Goal: Task Accomplishment & Management: Manage account settings

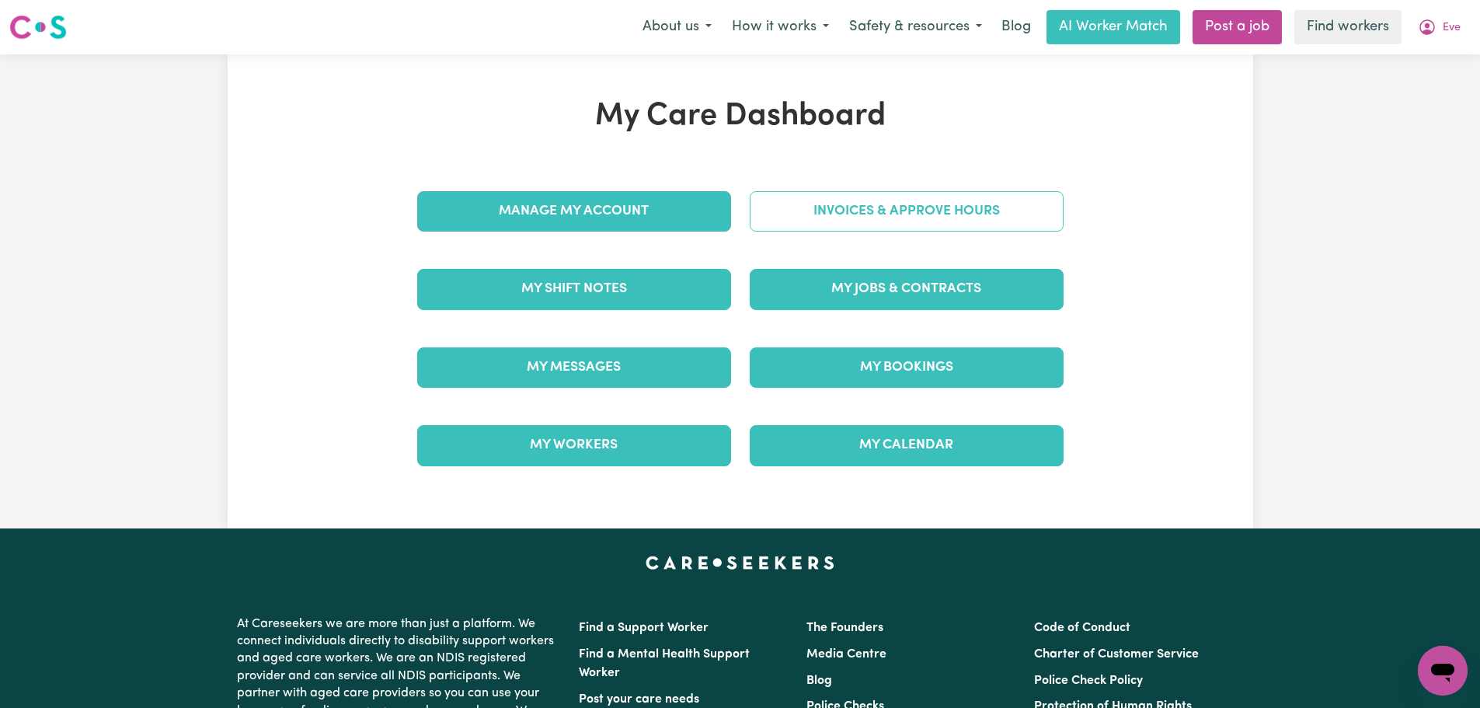
click at [868, 216] on link "Invoices & Approve Hours" at bounding box center [907, 211] width 314 height 40
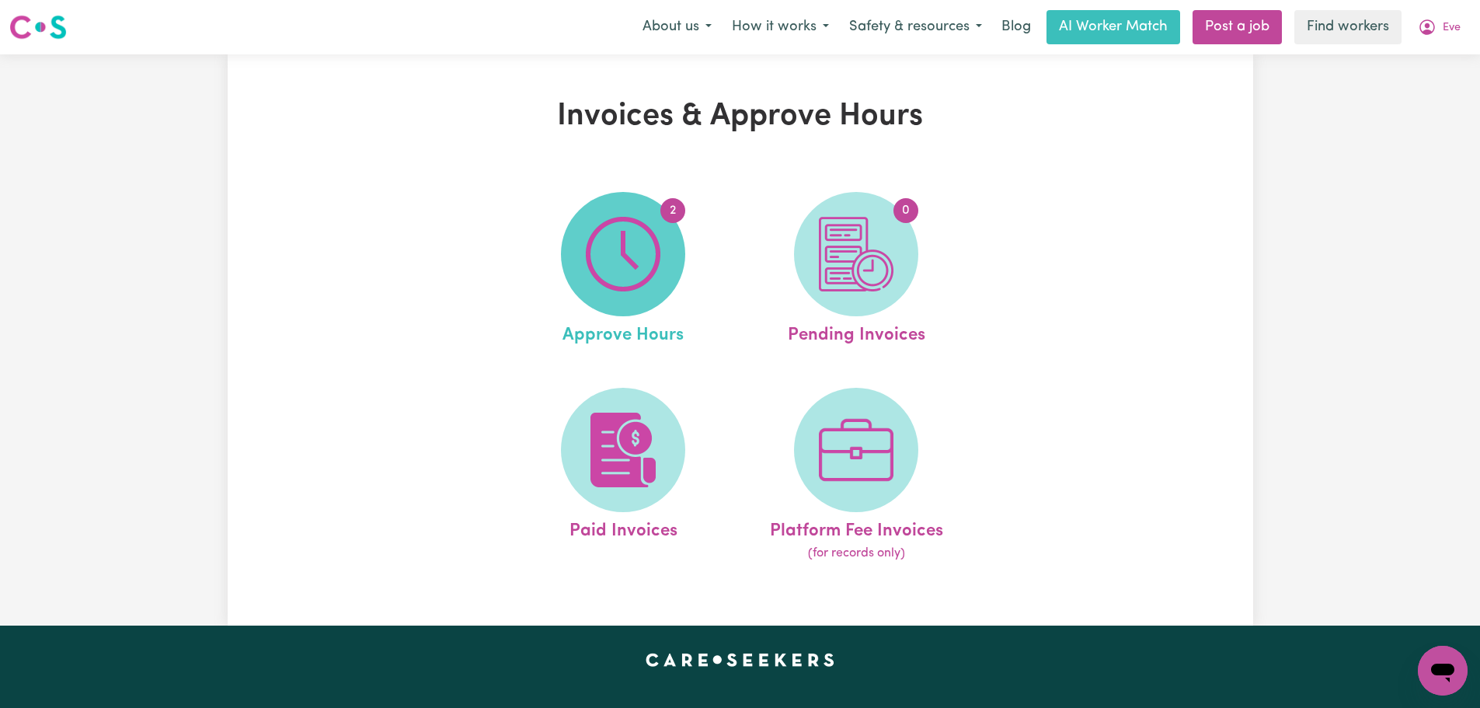
click at [604, 276] on img at bounding box center [623, 254] width 75 height 75
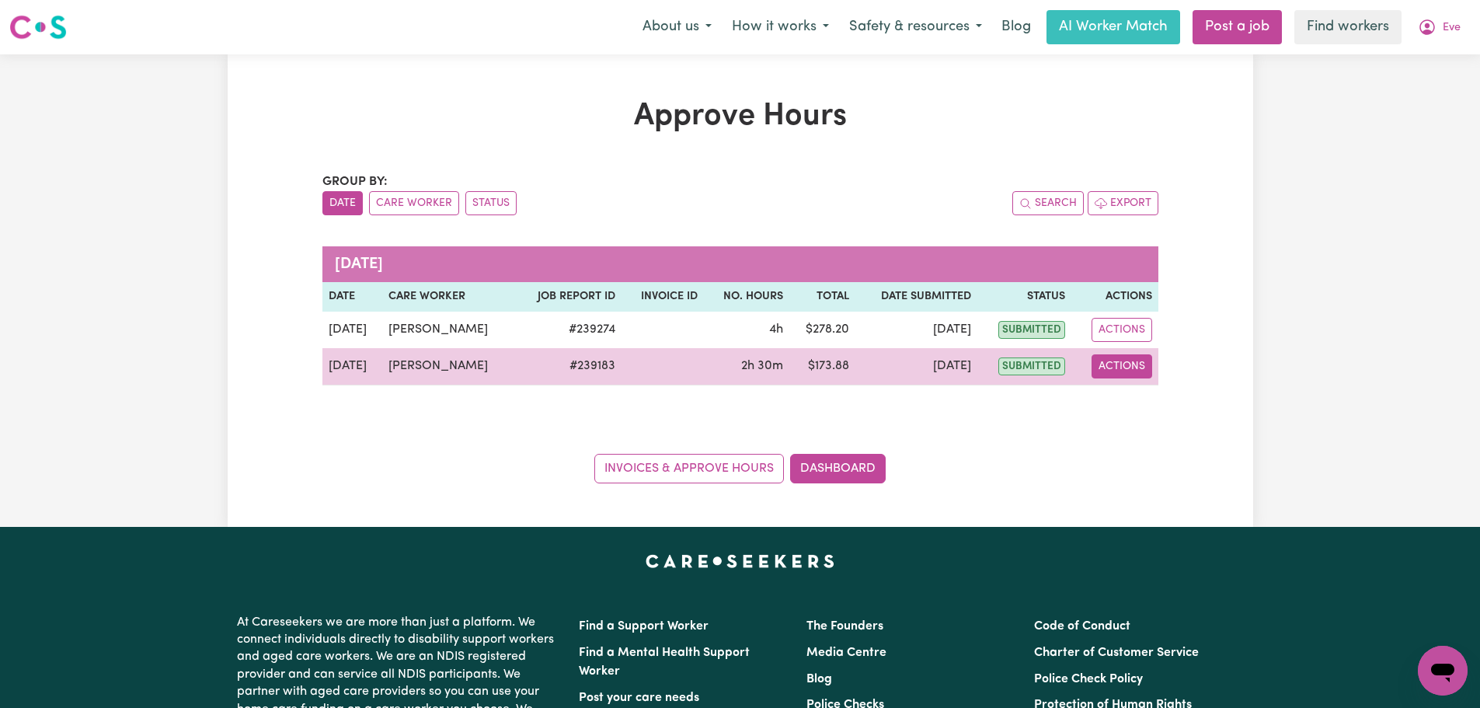
click at [1134, 371] on button "Actions" at bounding box center [1122, 366] width 61 height 24
click at [1138, 406] on link "View Job Report" at bounding box center [1155, 402] width 133 height 31
select select "pm"
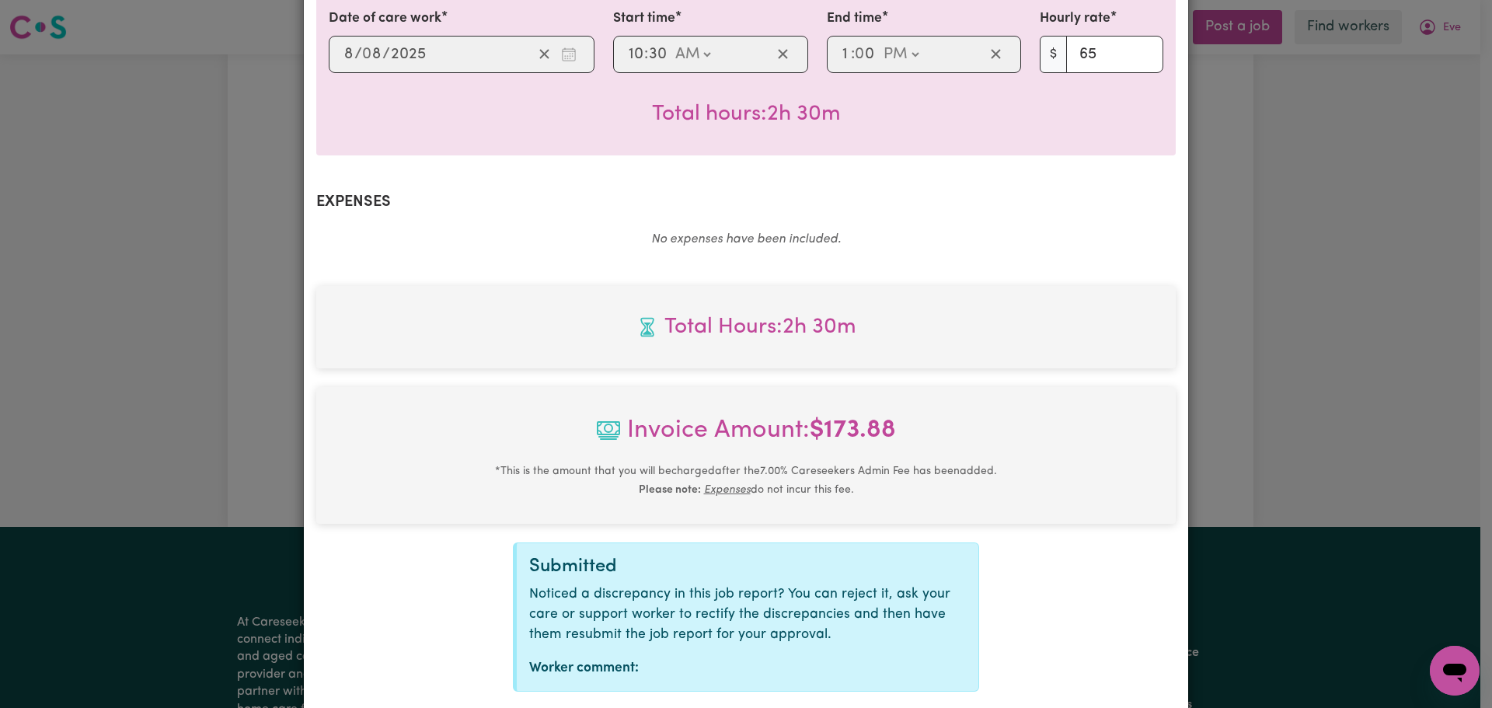
scroll to position [490, 0]
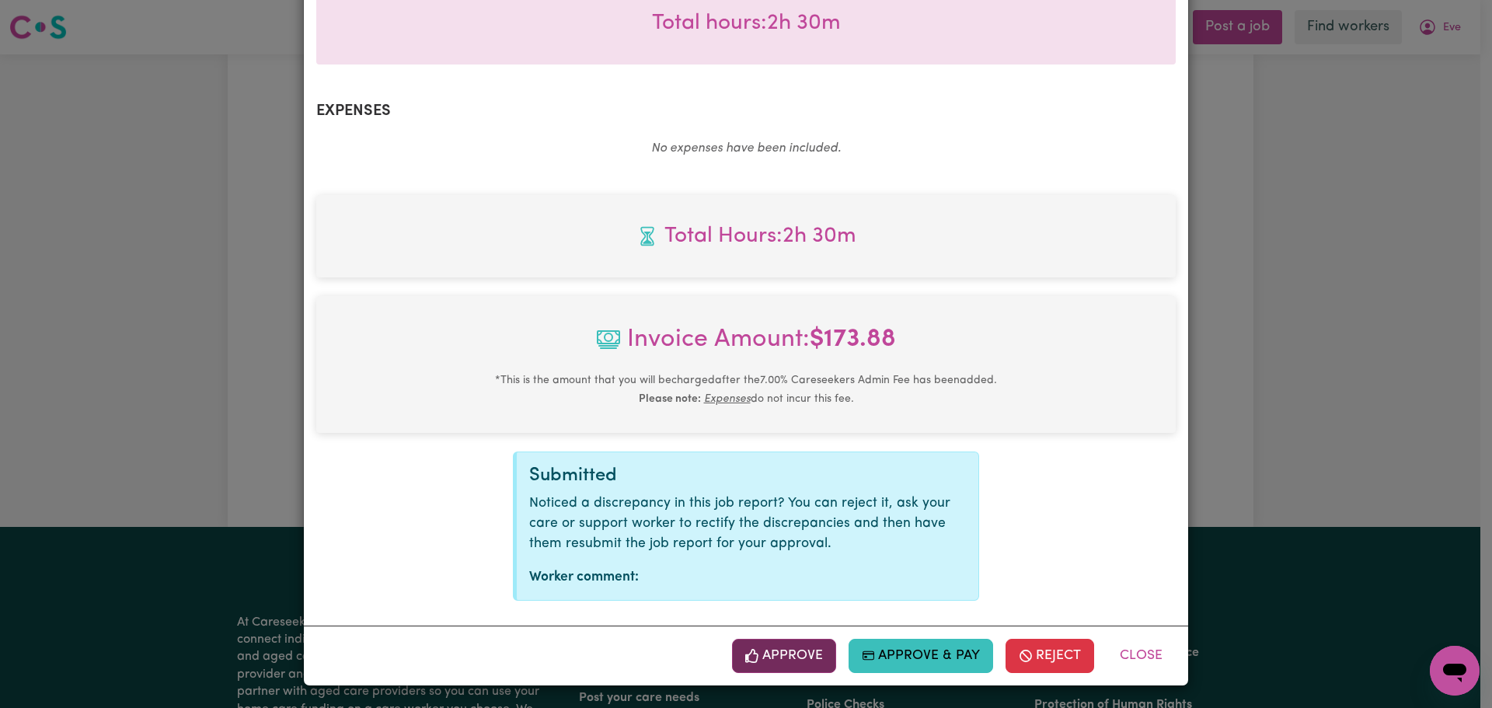
click at [796, 653] on button "Approve" at bounding box center [784, 656] width 104 height 34
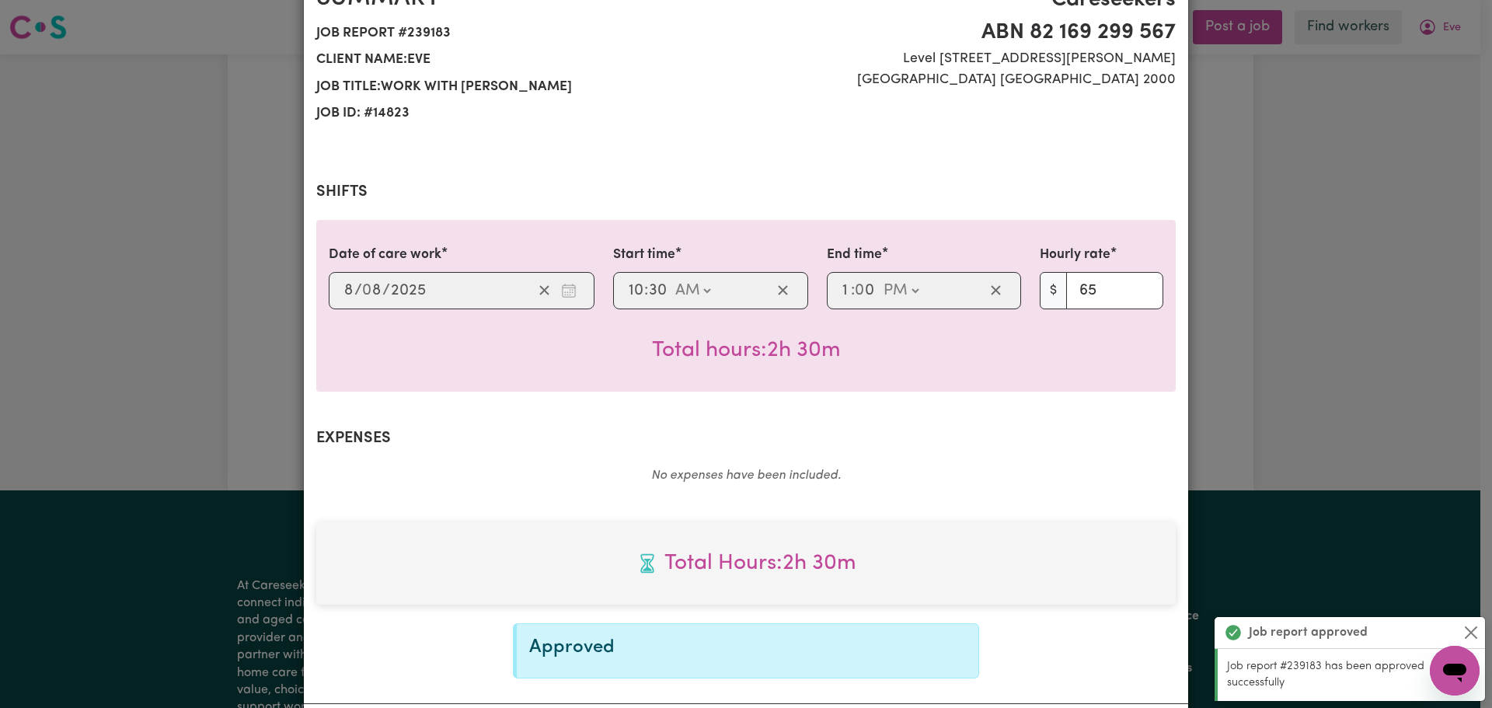
scroll to position [0, 0]
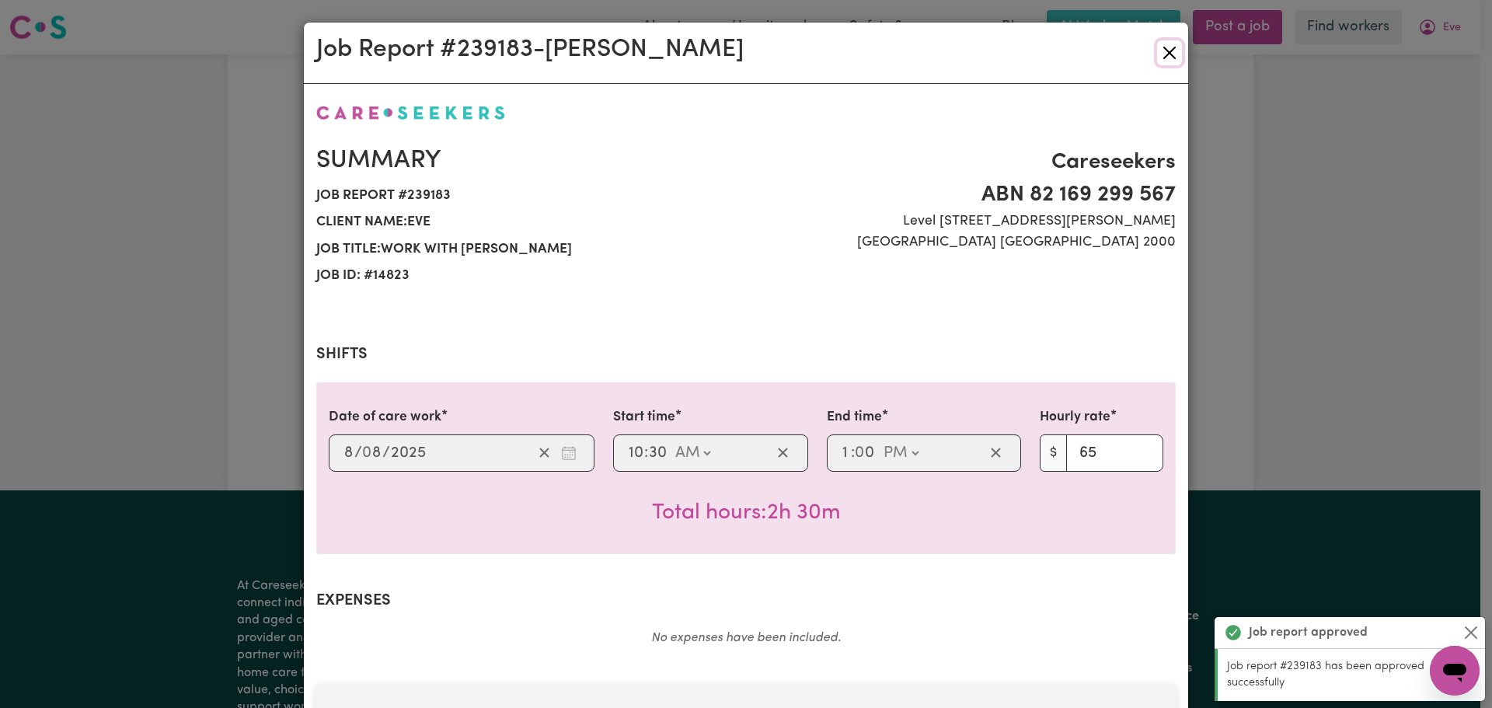
click at [1161, 58] on button "Close" at bounding box center [1169, 52] width 25 height 25
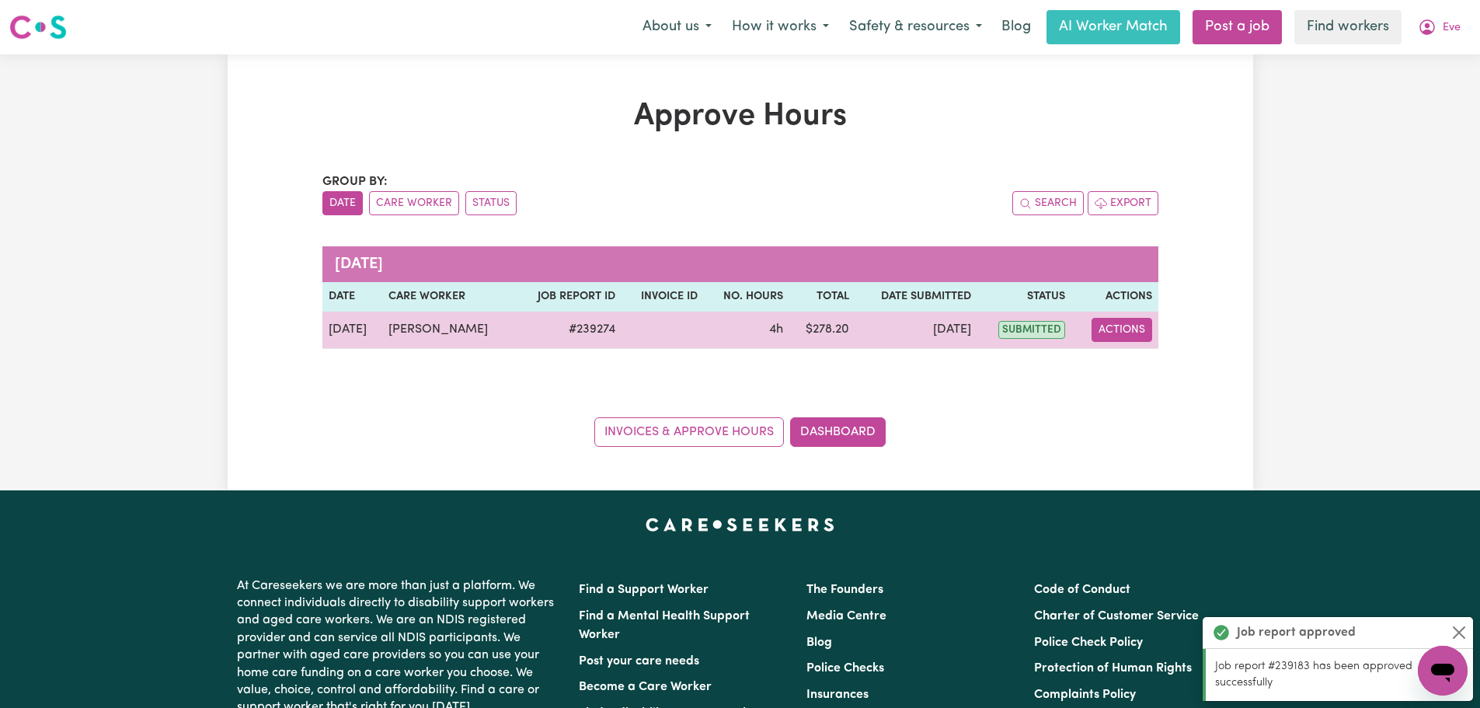
click at [1131, 336] on button "Actions" at bounding box center [1122, 330] width 61 height 24
click at [1148, 381] on link "View Job Report" at bounding box center [1155, 365] width 133 height 31
select select "pm"
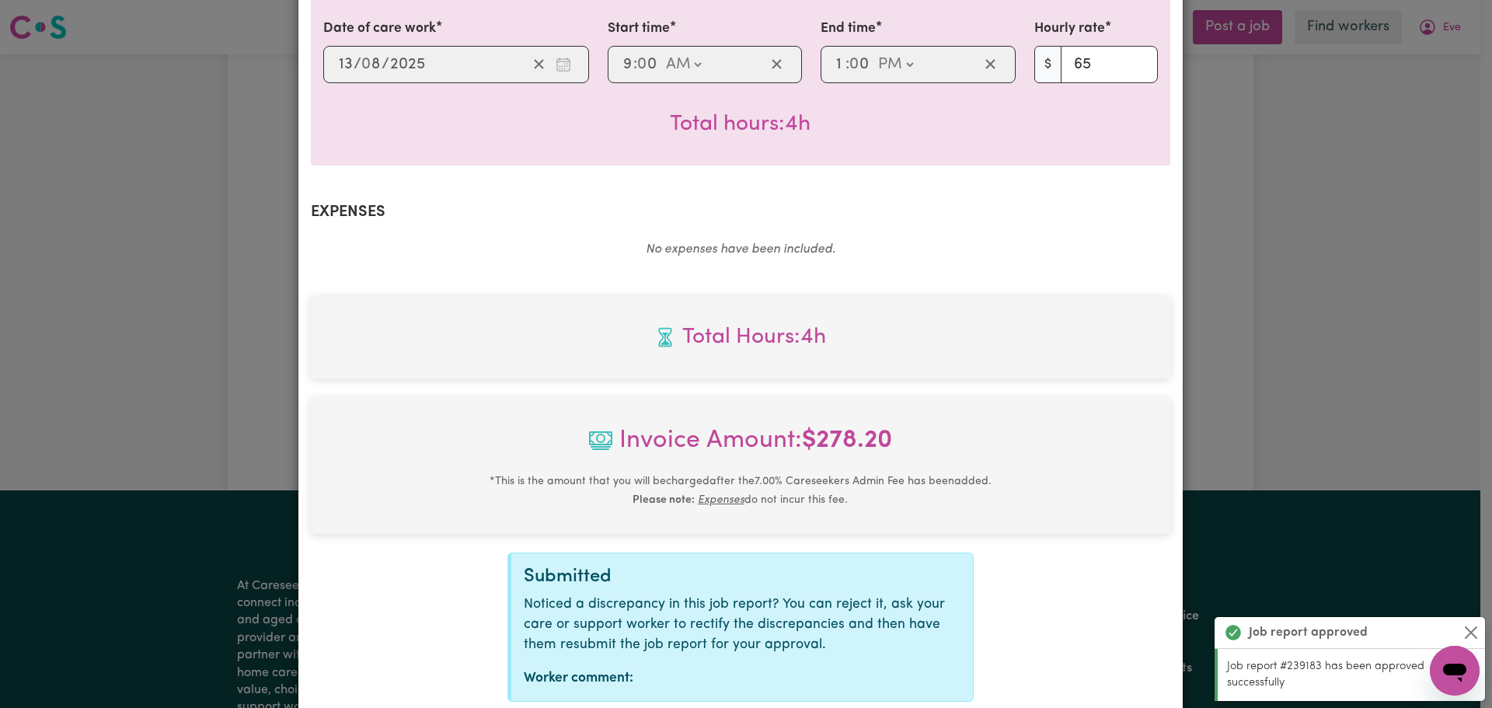
scroll to position [490, 0]
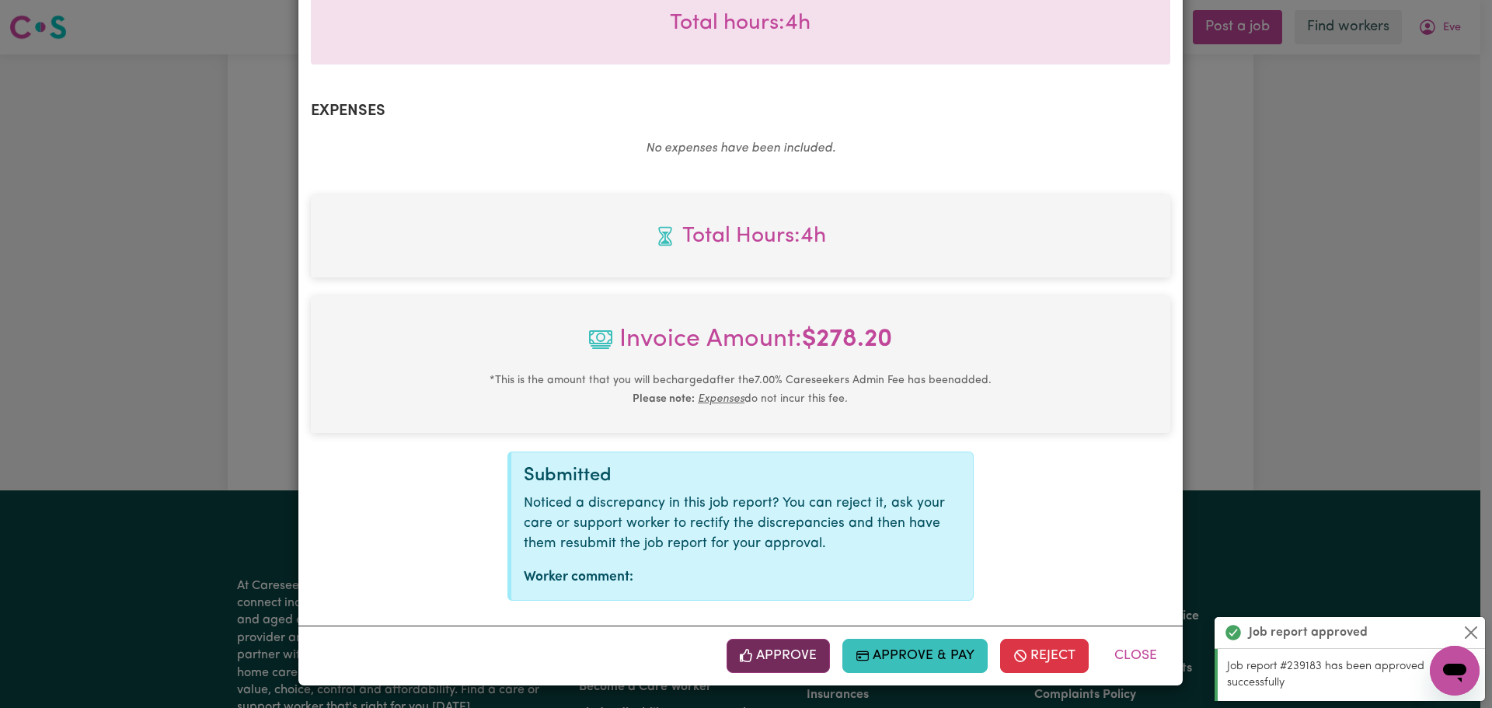
click at [788, 669] on button "Approve" at bounding box center [779, 656] width 104 height 34
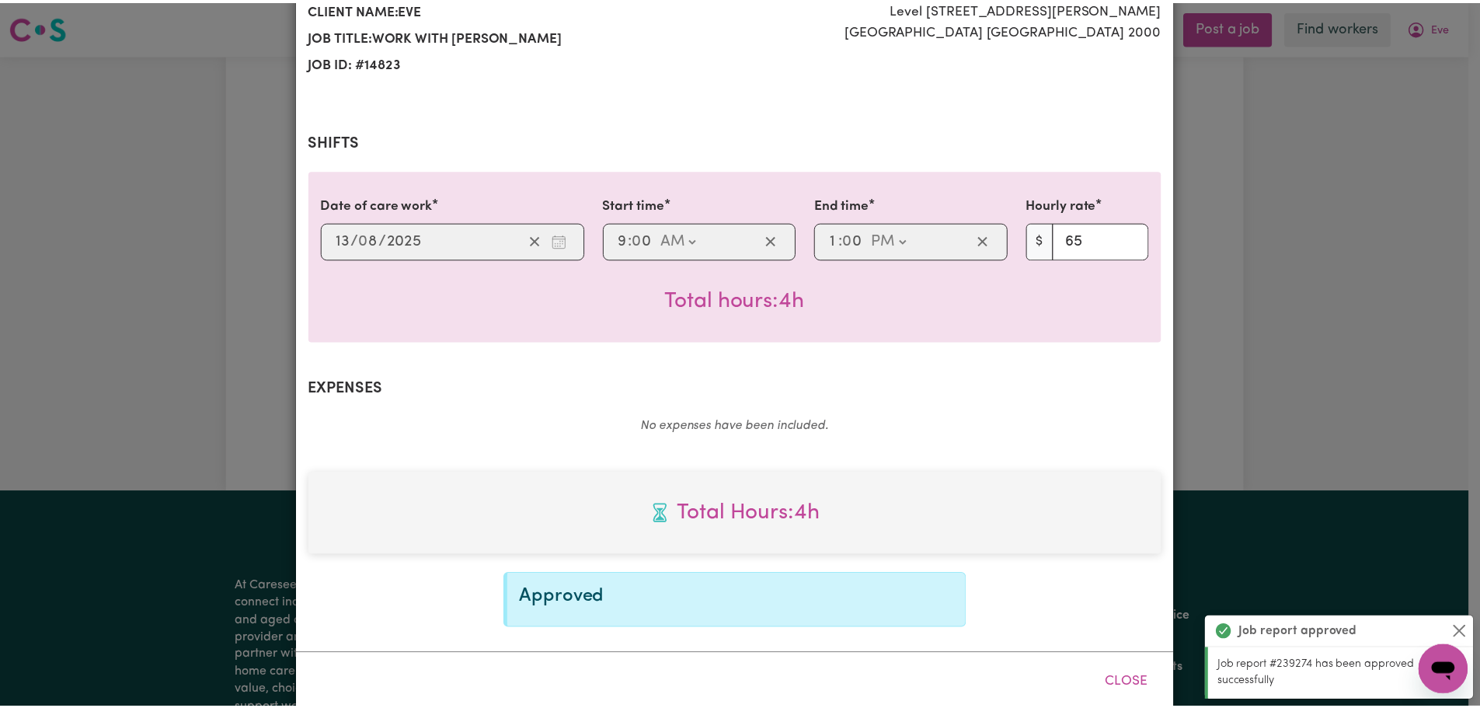
scroll to position [240, 0]
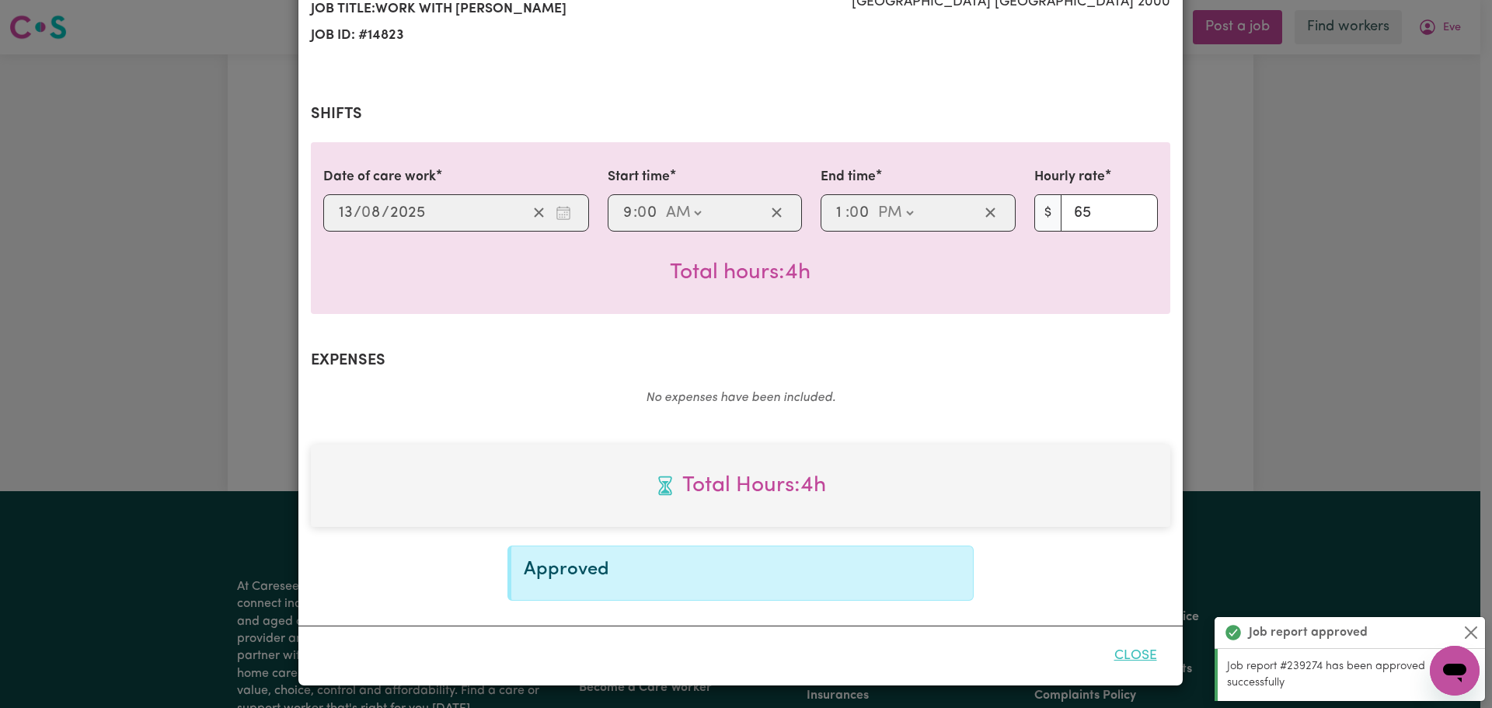
drag, startPoint x: 1127, startPoint y: 660, endPoint x: 1141, endPoint y: 632, distance: 32.0
click at [1128, 660] on button "Close" at bounding box center [1135, 656] width 69 height 34
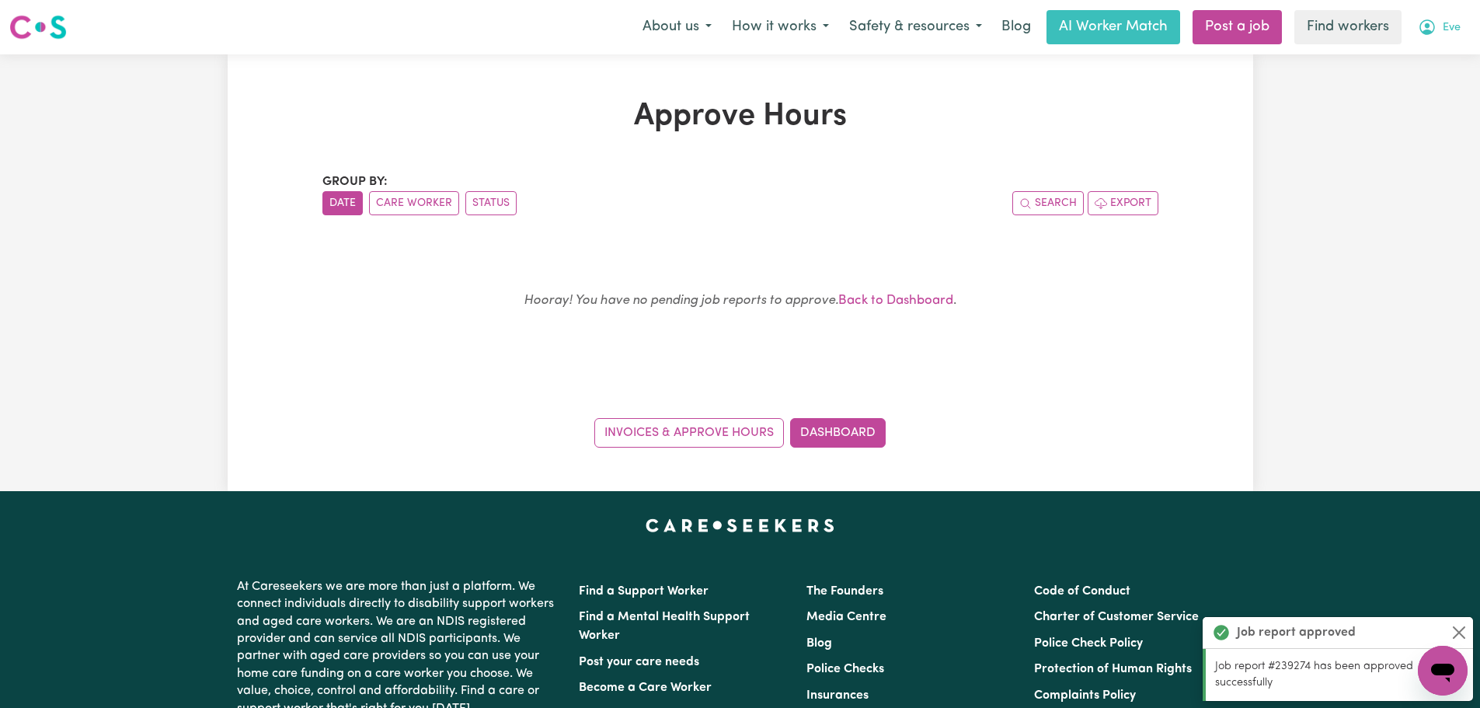
click at [1434, 26] on icon "My Account" at bounding box center [1428, 27] width 16 height 16
click at [1451, 79] on link "Logout" at bounding box center [1408, 90] width 123 height 30
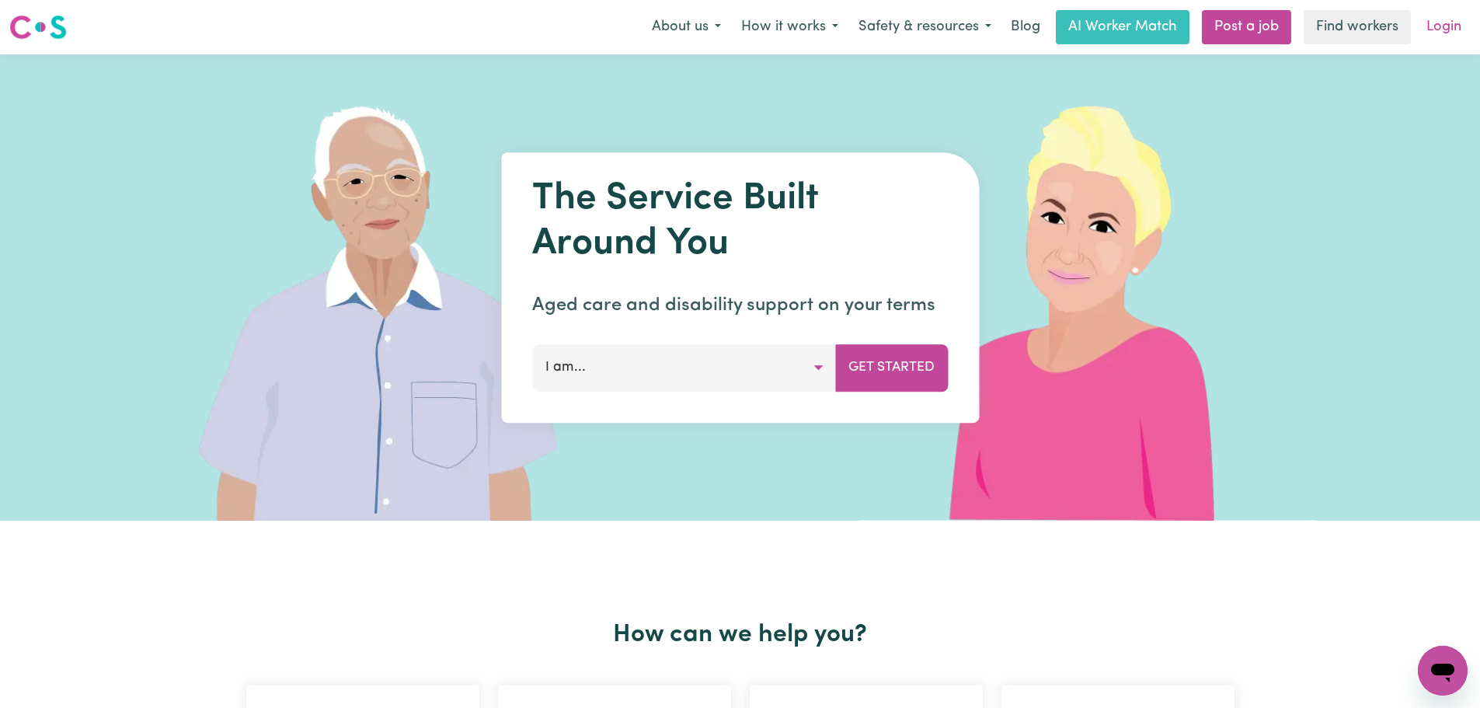
click at [1449, 23] on link "Login" at bounding box center [1444, 27] width 54 height 34
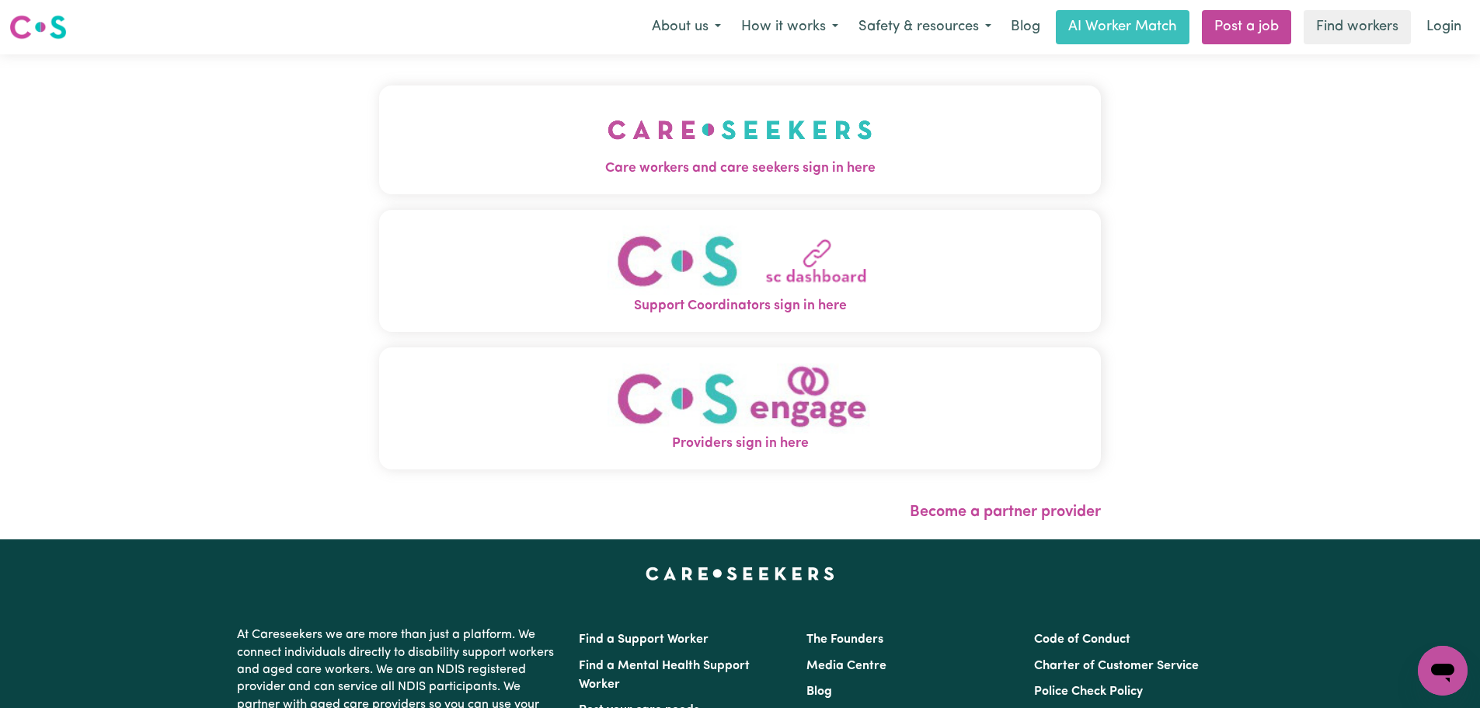
click at [608, 152] on img "Care workers and care seekers sign in here" at bounding box center [740, 130] width 265 height 58
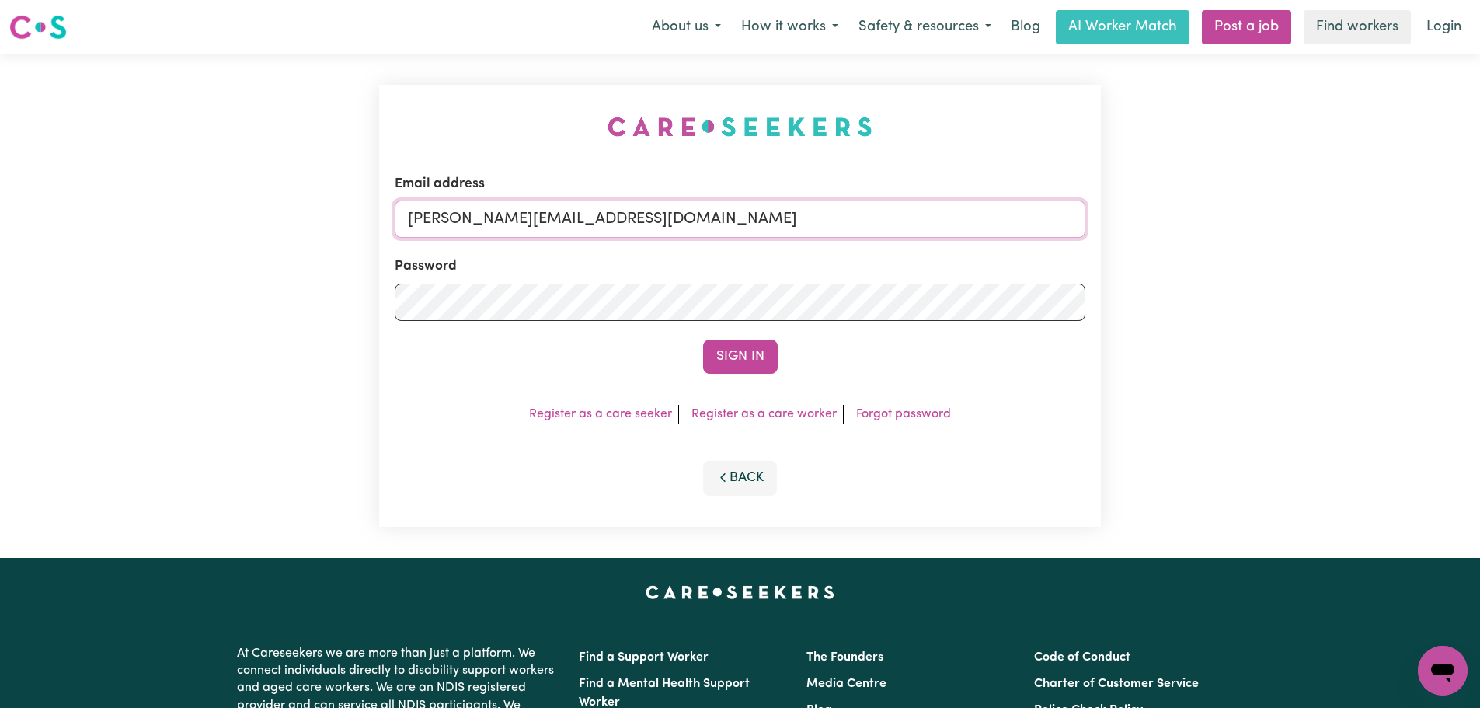
drag, startPoint x: 683, startPoint y: 211, endPoint x: 685, endPoint y: 227, distance: 15.7
click at [683, 211] on input "[PERSON_NAME][EMAIL_ADDRESS][DOMAIN_NAME]" at bounding box center [740, 218] width 691 height 37
drag, startPoint x: 810, startPoint y: 230, endPoint x: 489, endPoint y: 224, distance: 321.8
click at [489, 224] on input "[EMAIL_ADDRESS][DOMAIN_NAME]" at bounding box center [740, 218] width 691 height 37
type input "[EMAIL_ADDRESS][DOMAIN_NAME]"
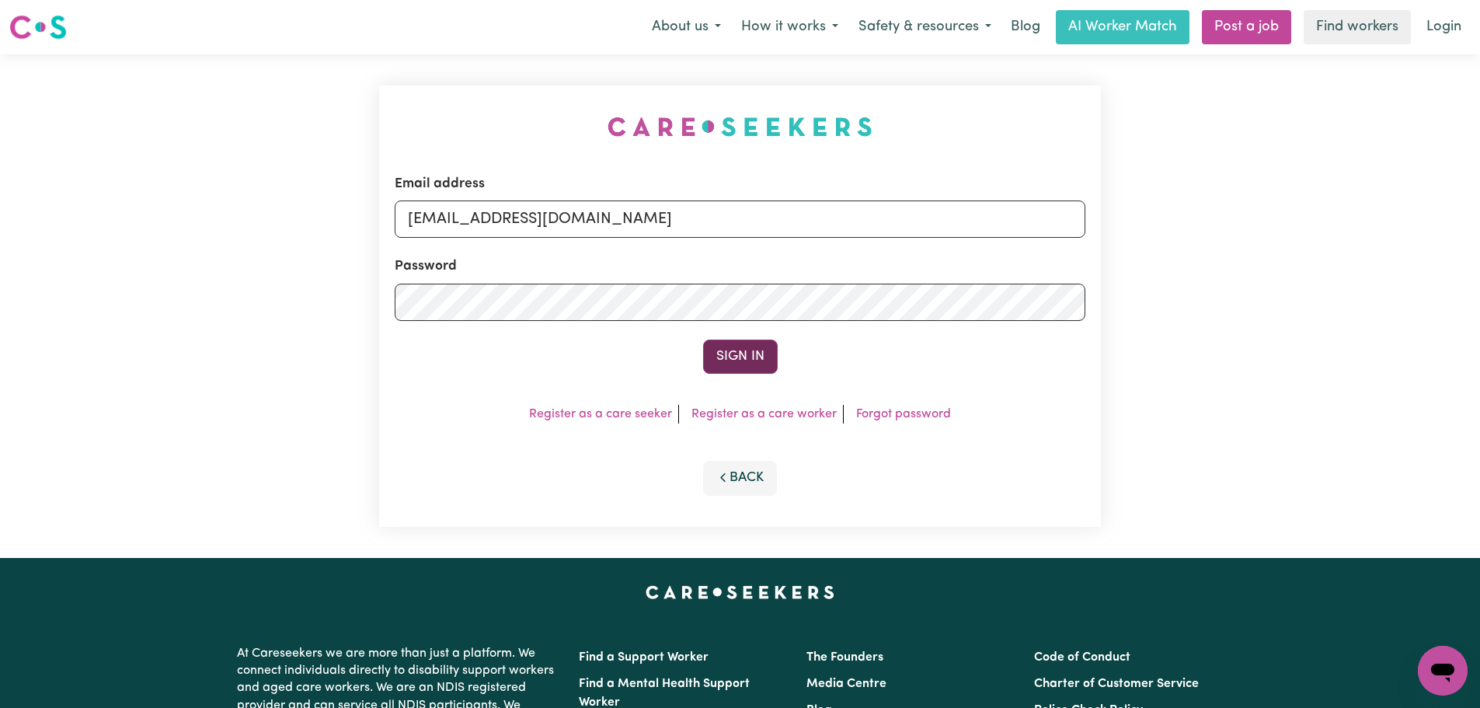
click at [758, 348] on button "Sign In" at bounding box center [740, 357] width 75 height 34
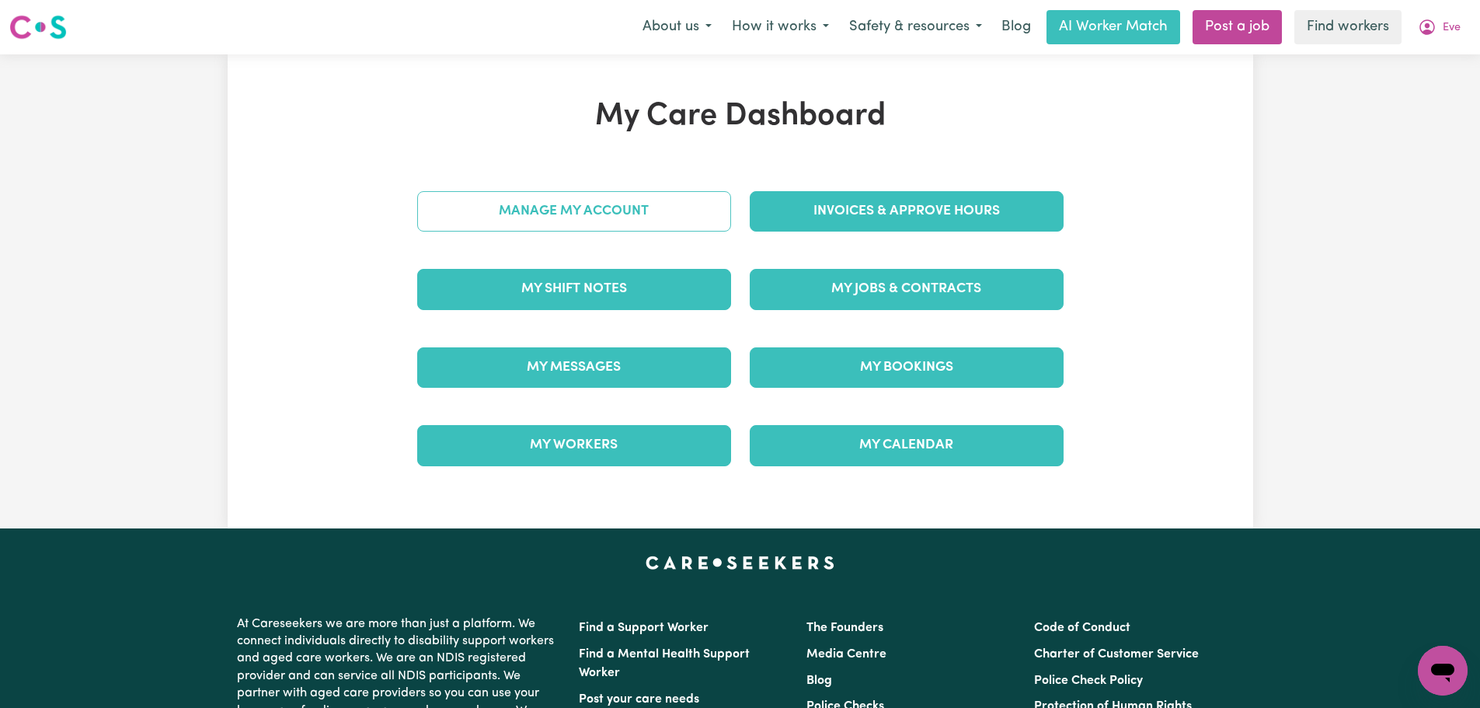
click at [666, 208] on link "Manage My Account" at bounding box center [574, 211] width 314 height 40
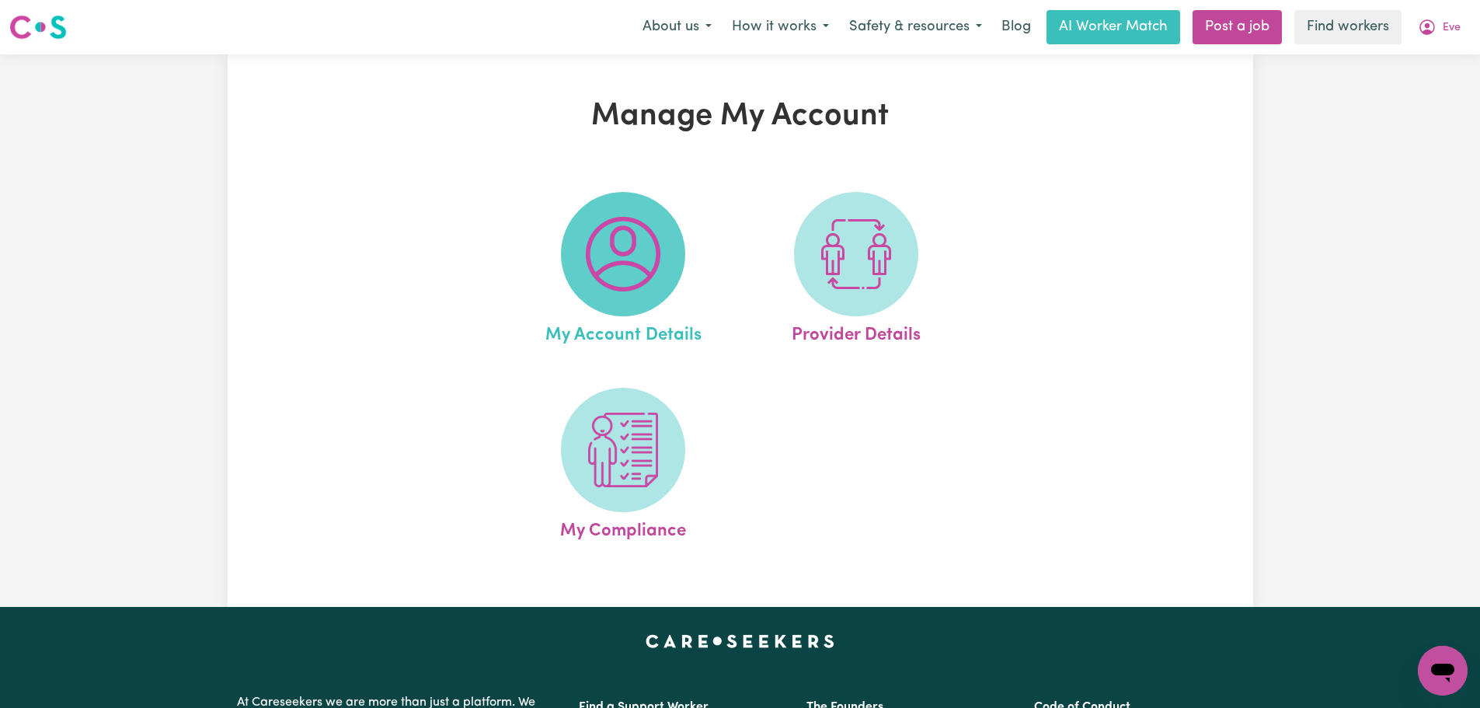
click at [667, 278] on span at bounding box center [623, 254] width 124 height 124
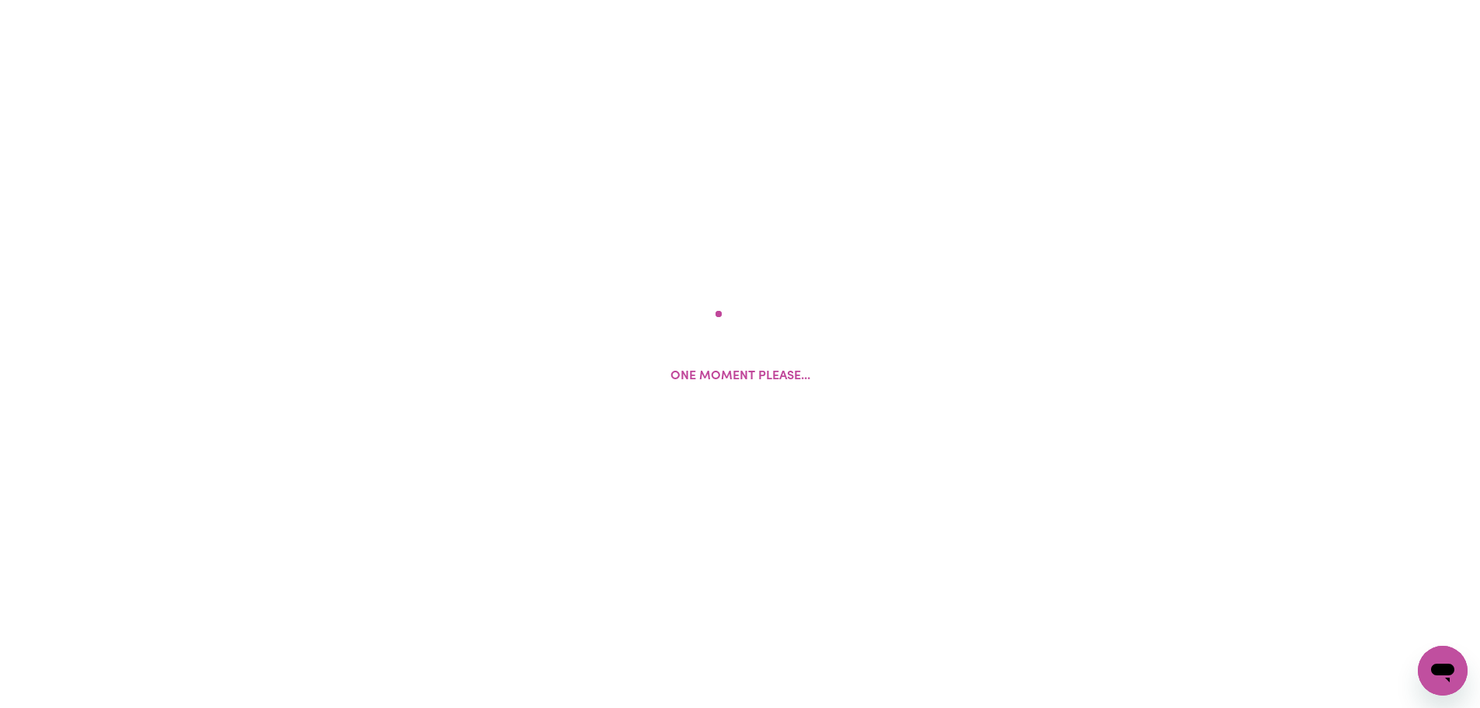
select select "Australian"
select select "text"
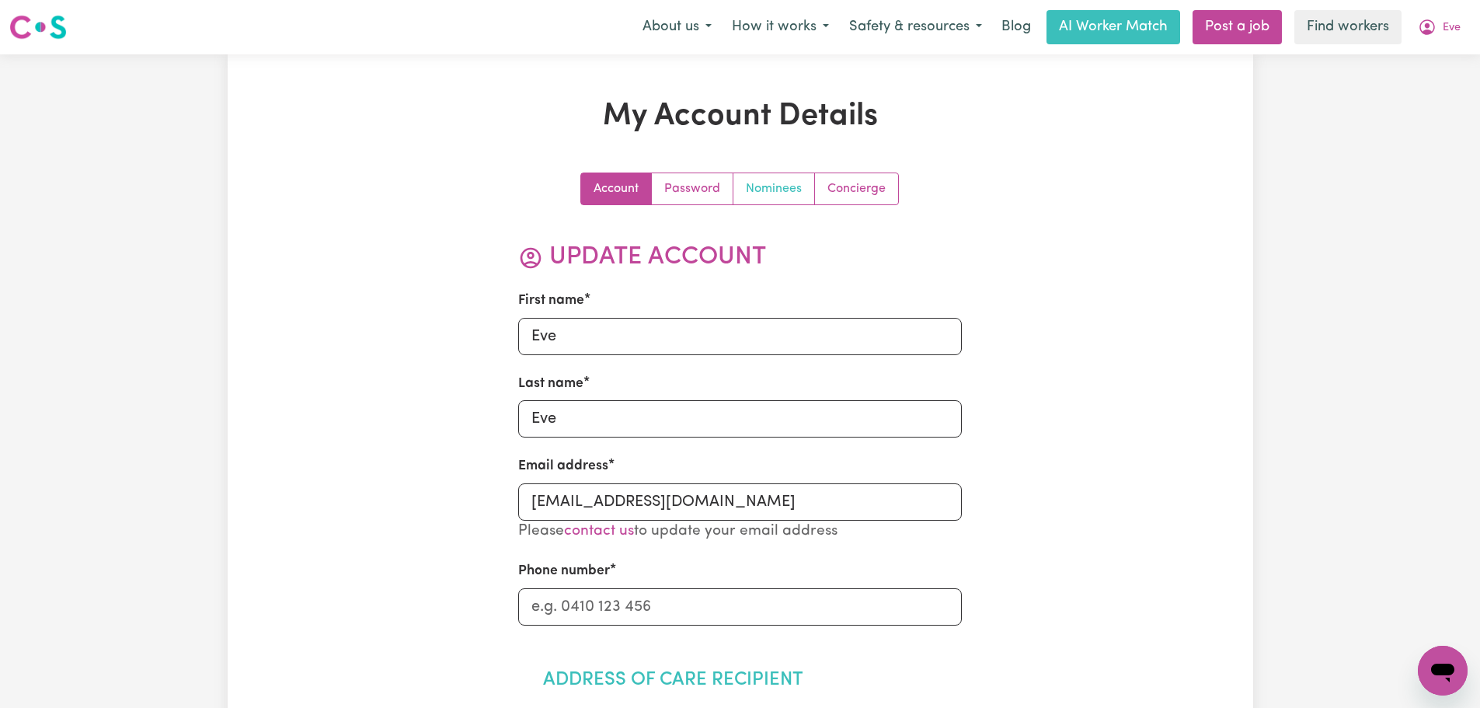
click at [783, 186] on link "Nominees" at bounding box center [775, 188] width 82 height 31
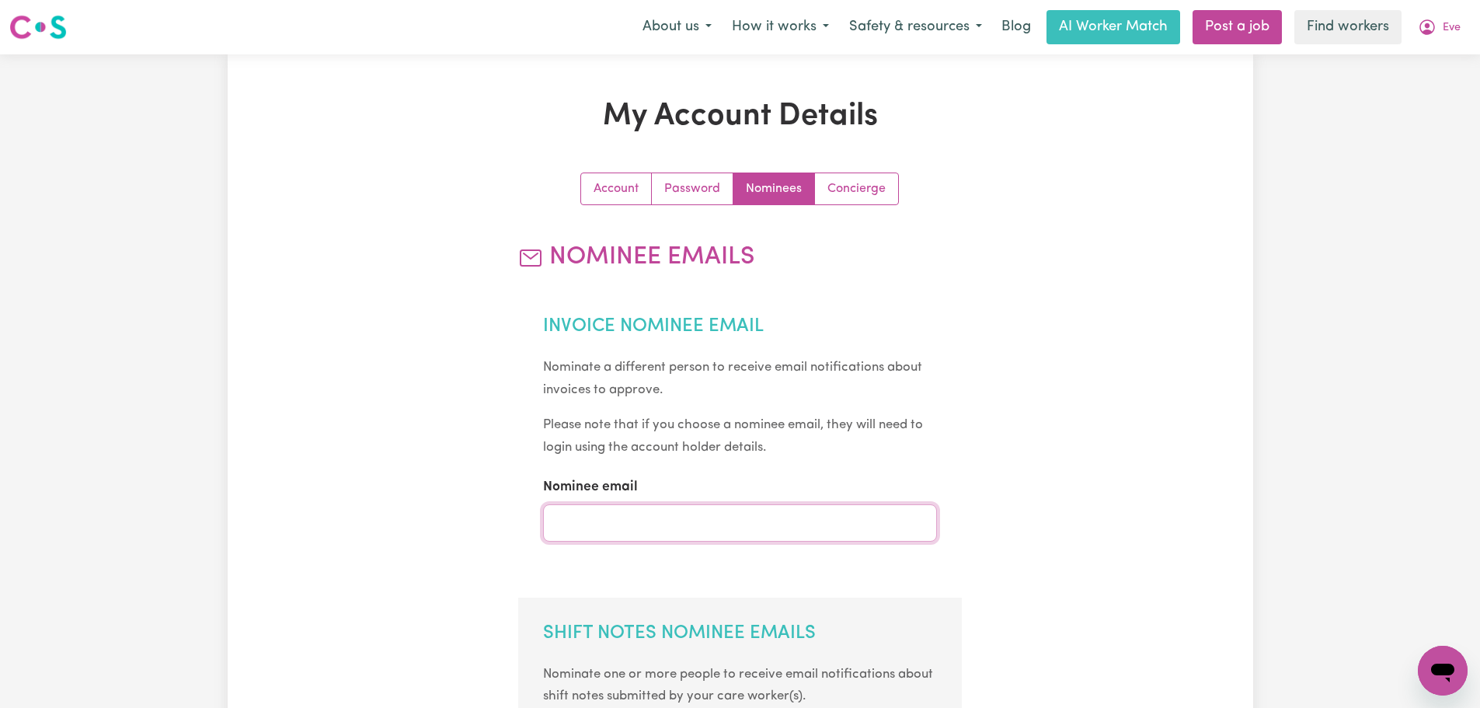
click at [647, 518] on input "Nominee email" at bounding box center [740, 522] width 394 height 37
type input "[EMAIL_ADDRESS][DOMAIN_NAME]"
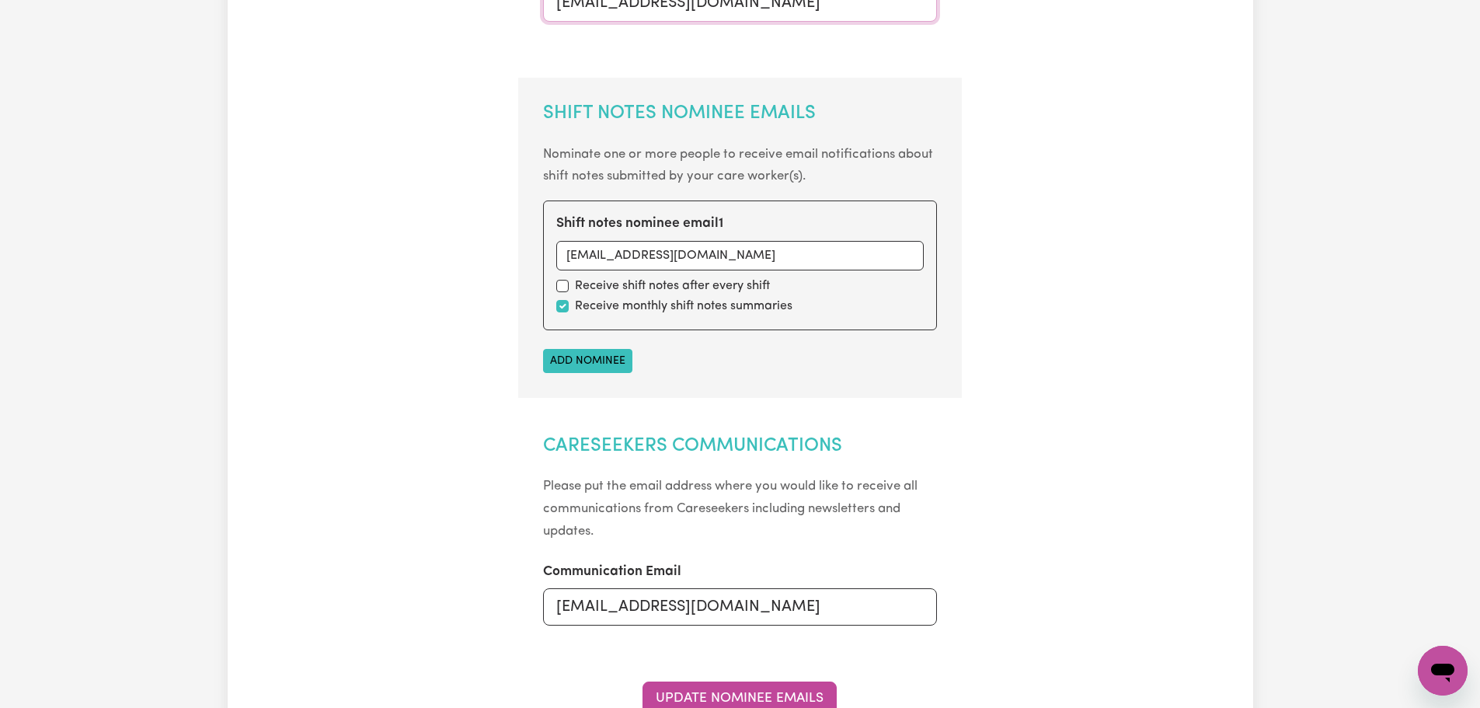
scroll to position [622, 0]
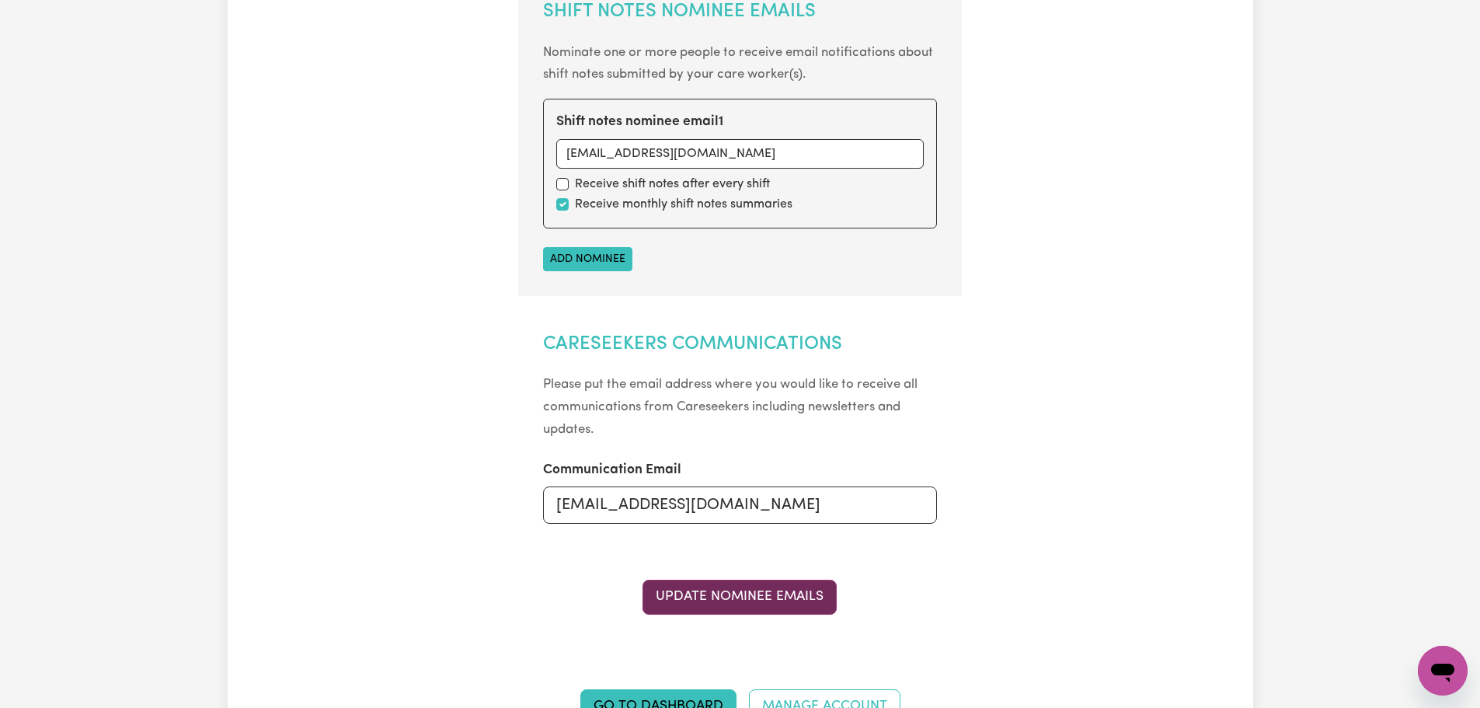
click at [709, 588] on button "Update Nominee Emails" at bounding box center [740, 597] width 194 height 34
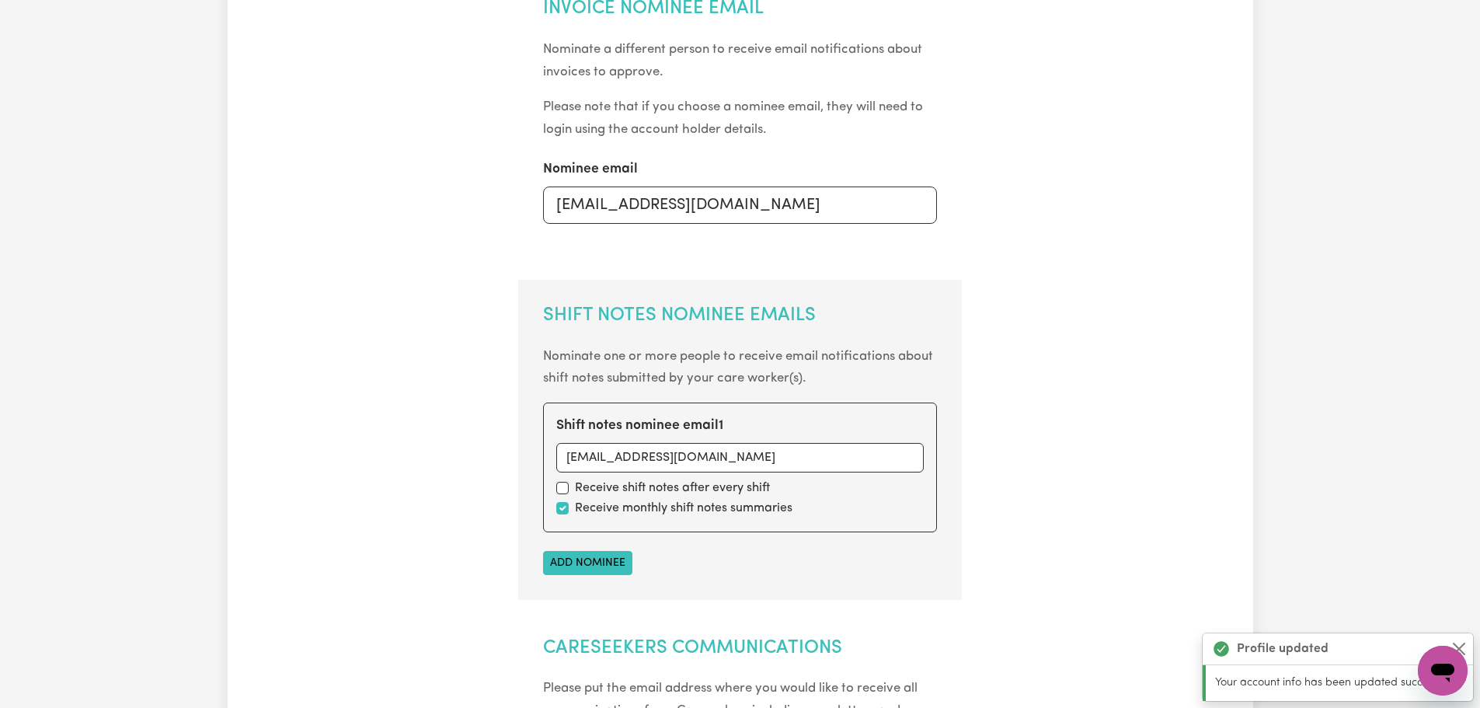
scroll to position [0, 0]
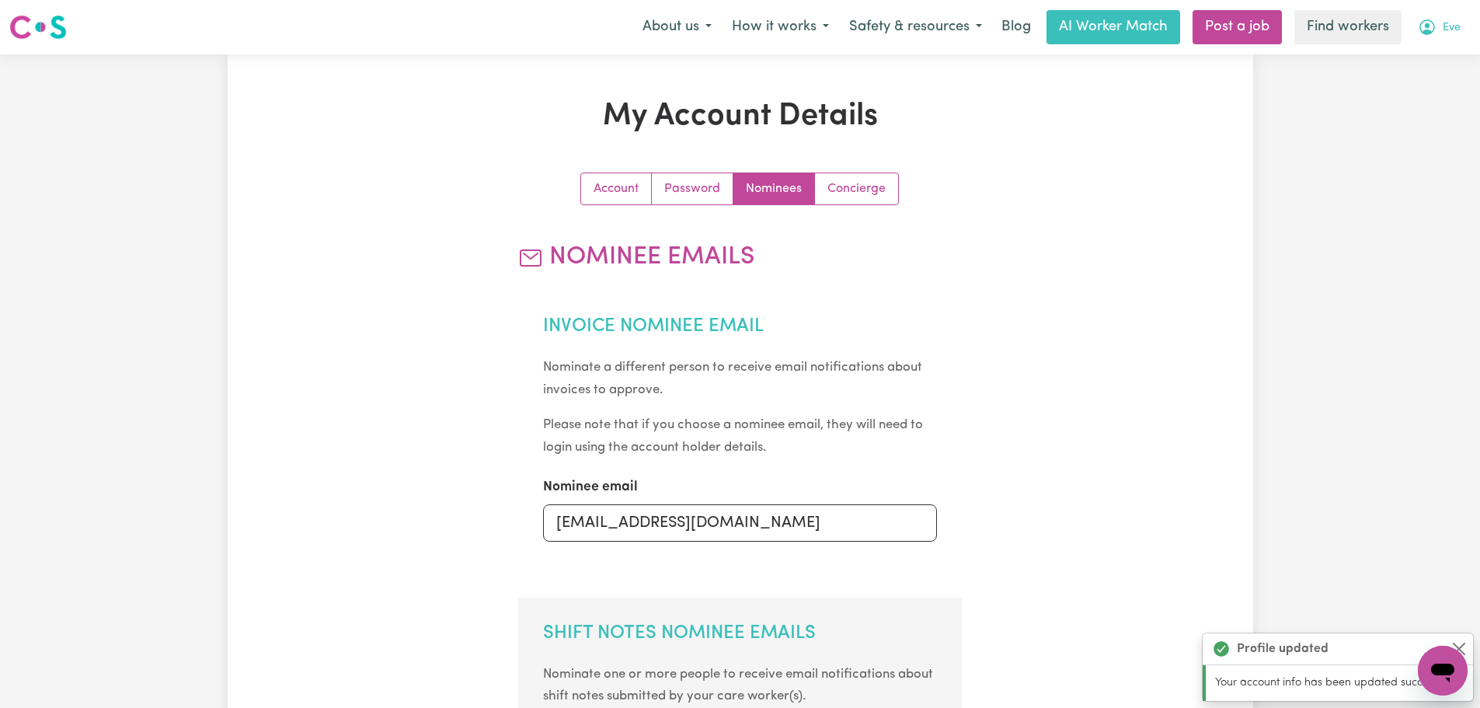
click at [1431, 23] on icon "My Account" at bounding box center [1428, 27] width 16 height 16
click at [1438, 66] on link "My Dashboard" at bounding box center [1408, 61] width 123 height 30
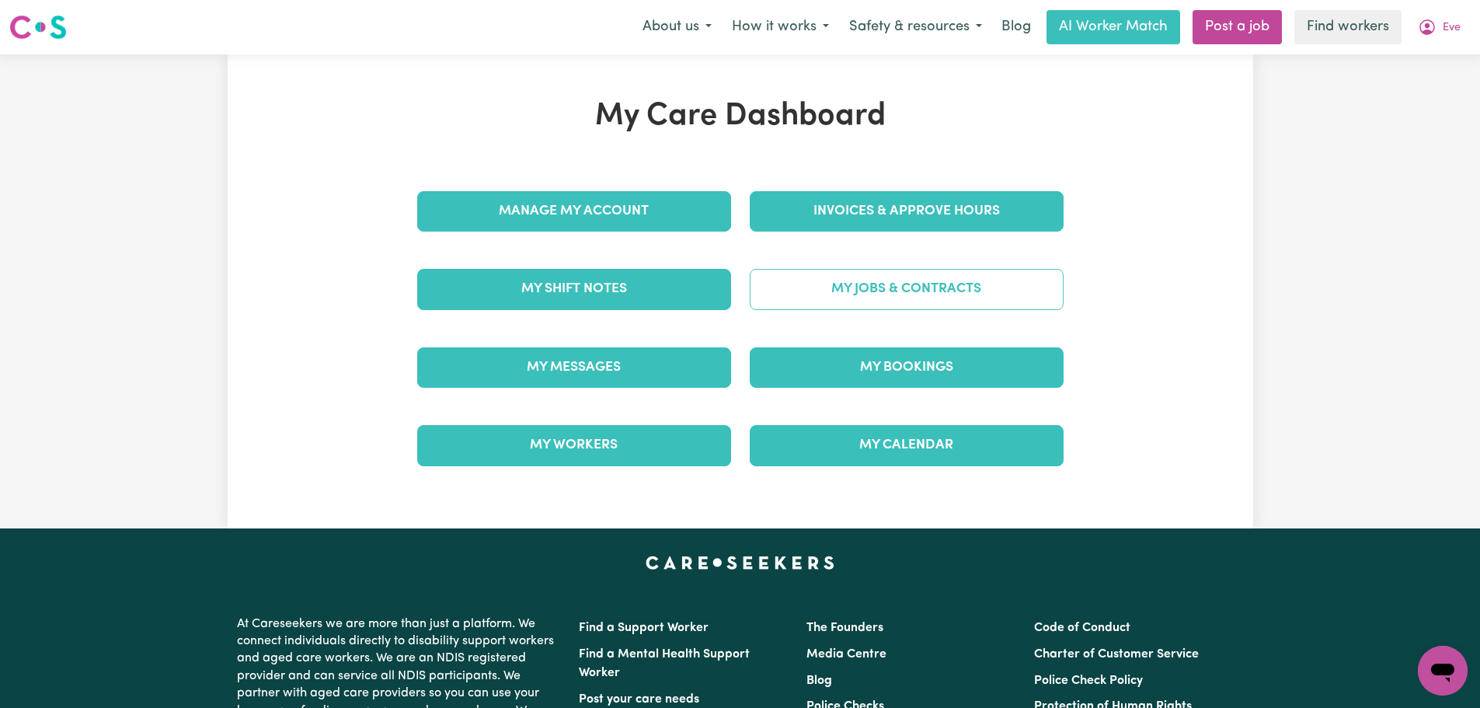
click at [828, 273] on link "My Jobs & Contracts" at bounding box center [907, 289] width 314 height 40
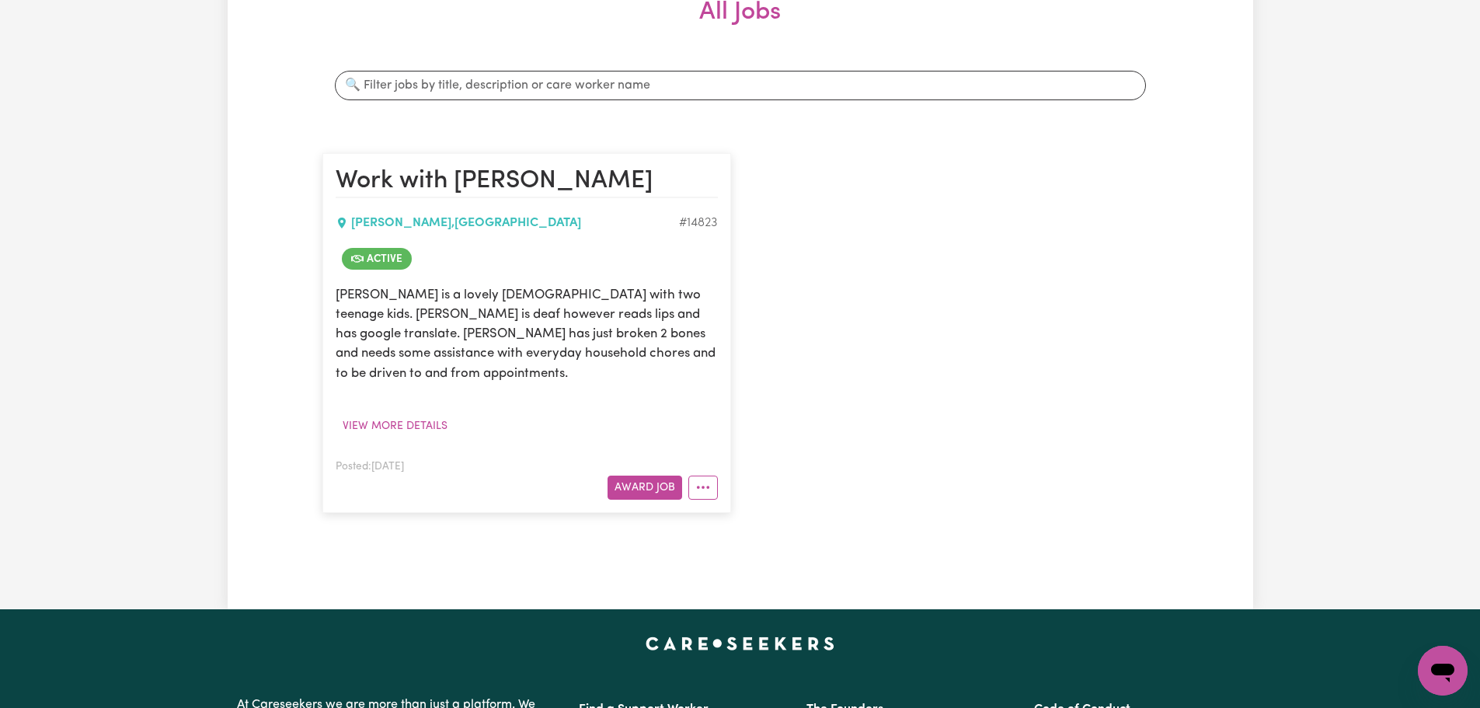
scroll to position [311, 0]
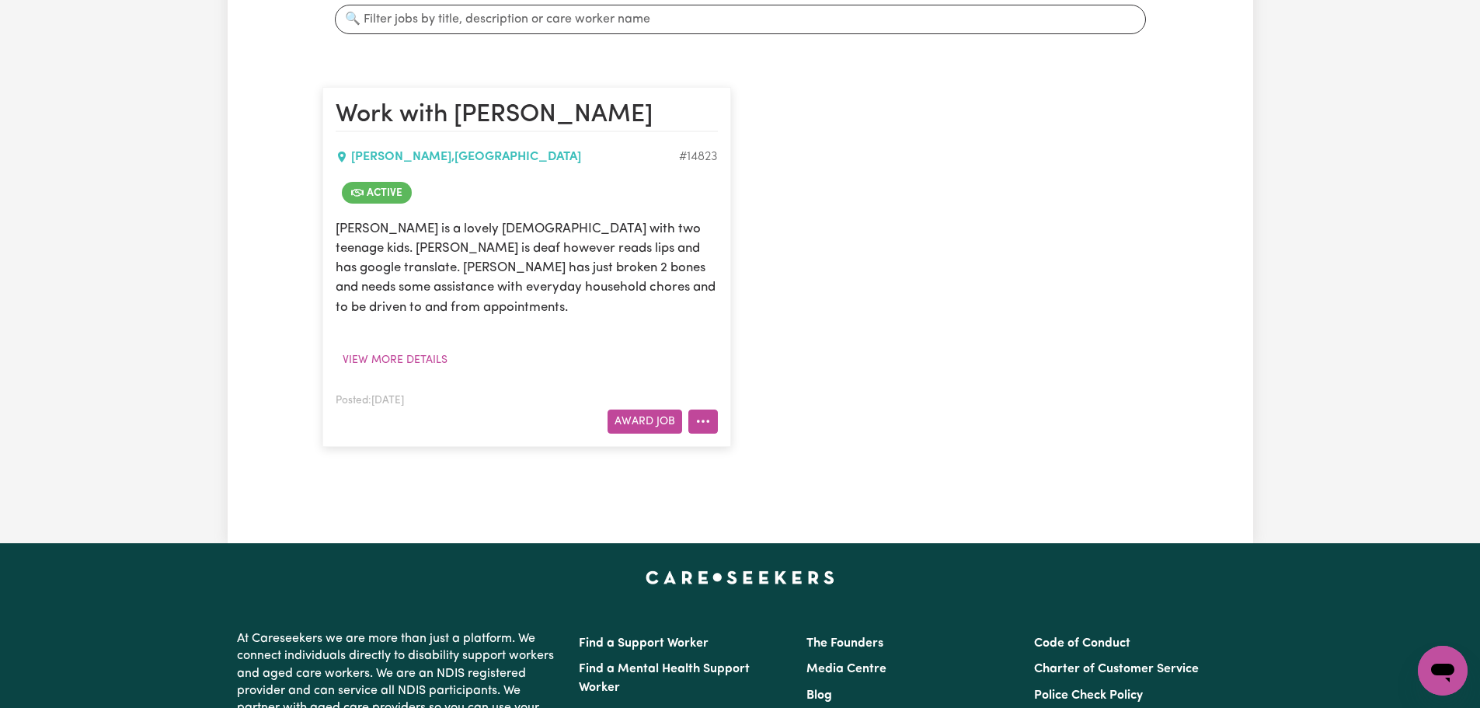
click at [703, 413] on icon "More options" at bounding box center [703, 421] width 16 height 16
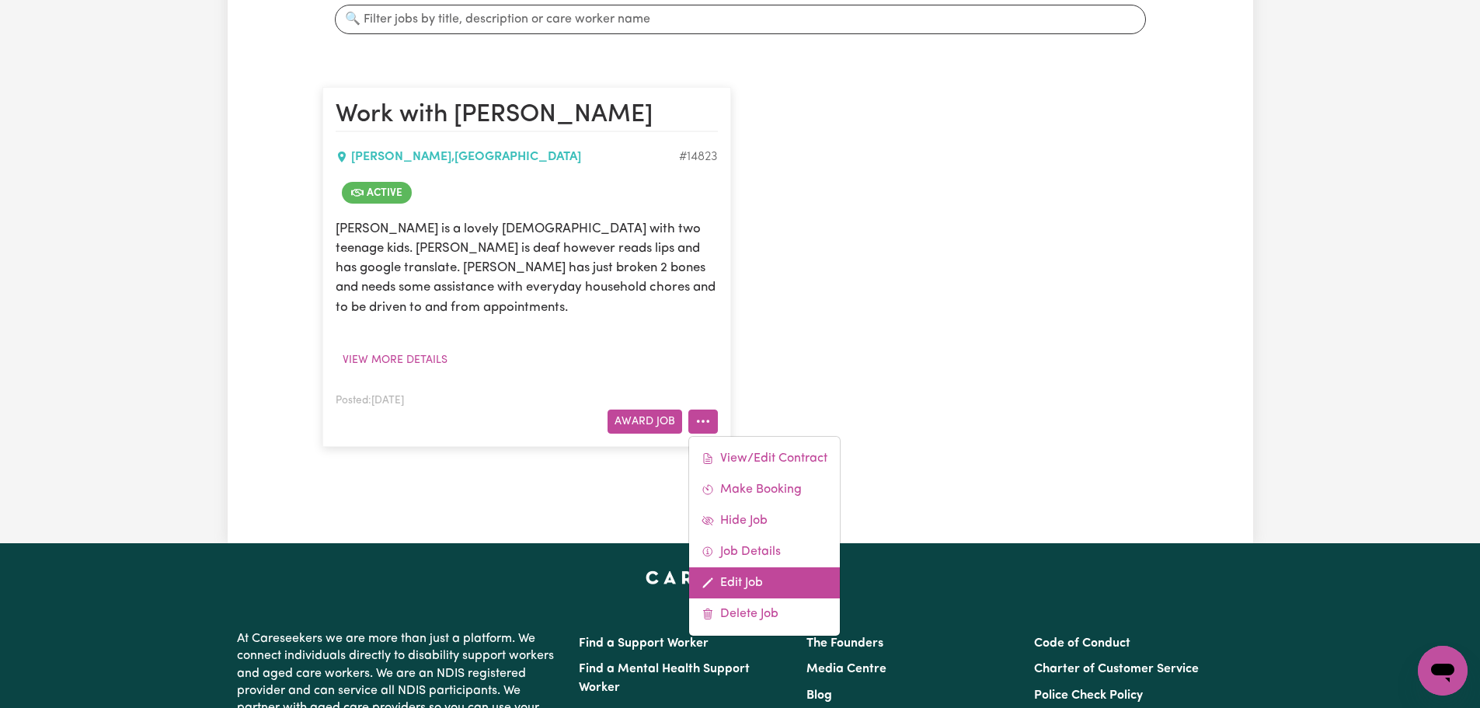
click at [758, 567] on link "Edit Job" at bounding box center [764, 582] width 151 height 31
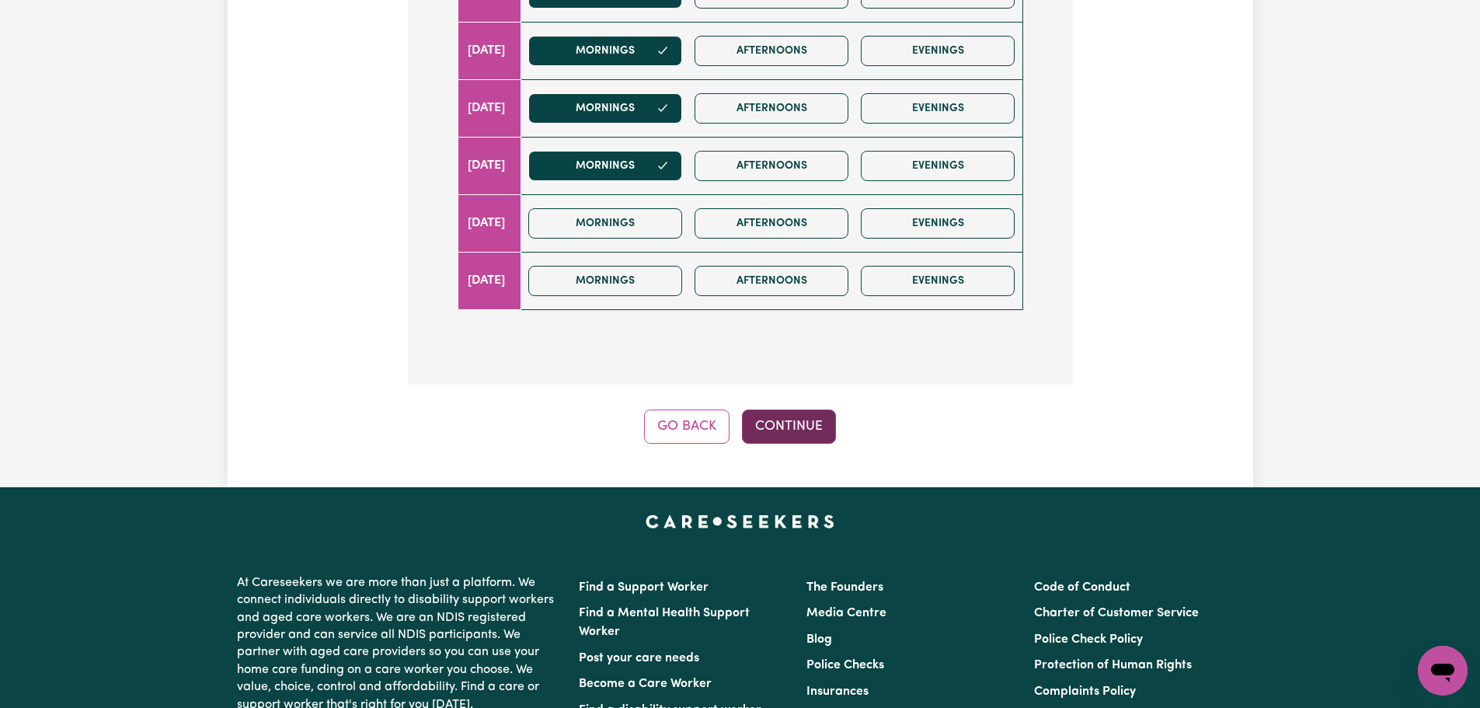
click at [782, 430] on button "Continue" at bounding box center [789, 427] width 94 height 34
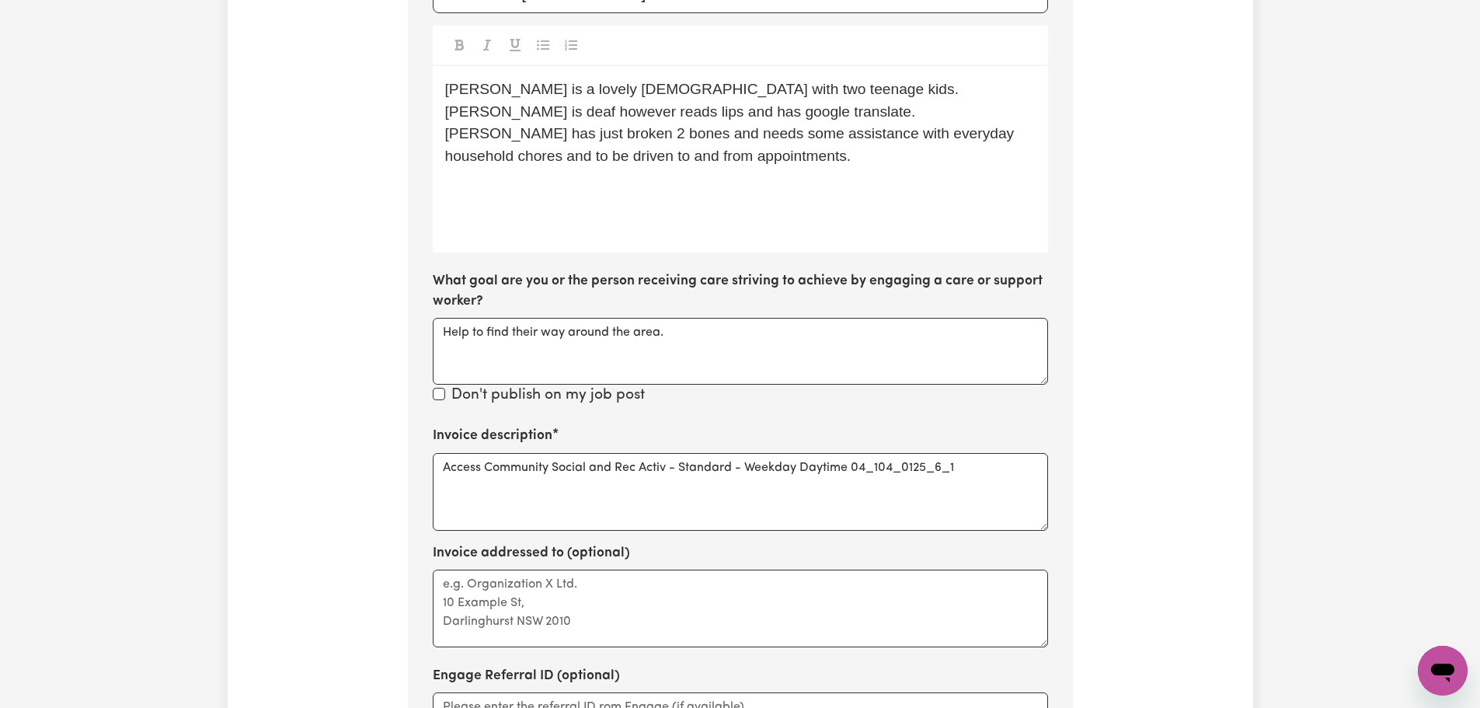
scroll to position [619, 0]
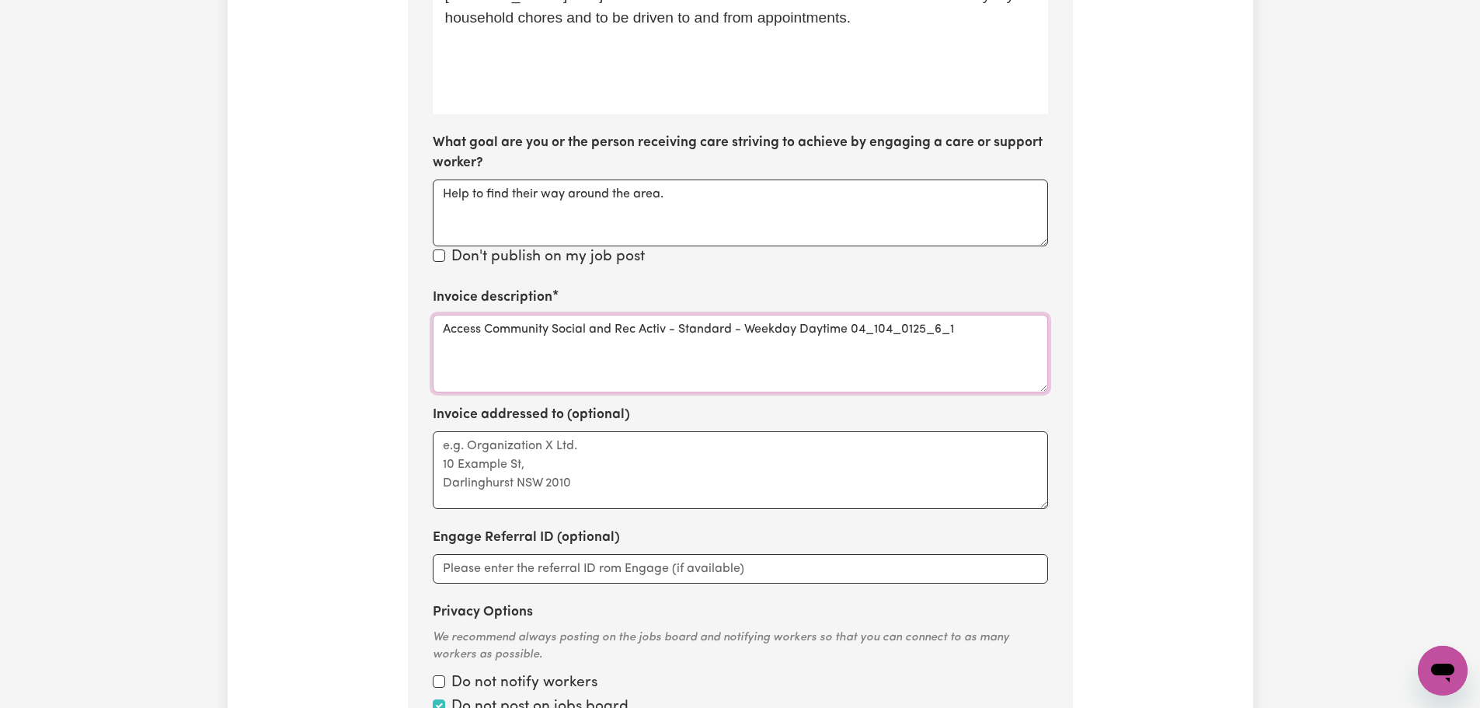
click at [807, 375] on textarea "Access Community Social and Rec Activ - Standard - Weekday Daytime 04_104_0125_…" at bounding box center [740, 354] width 615 height 78
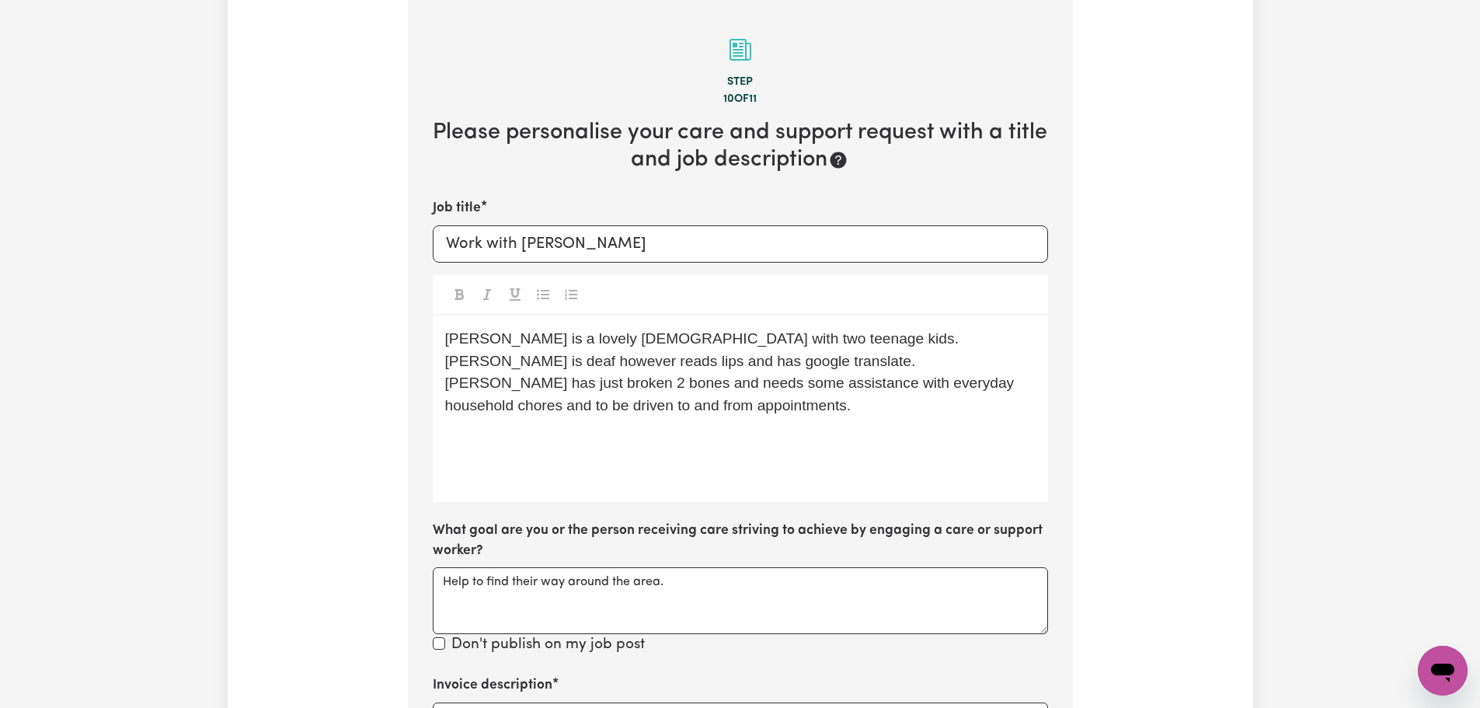
scroll to position [0, 0]
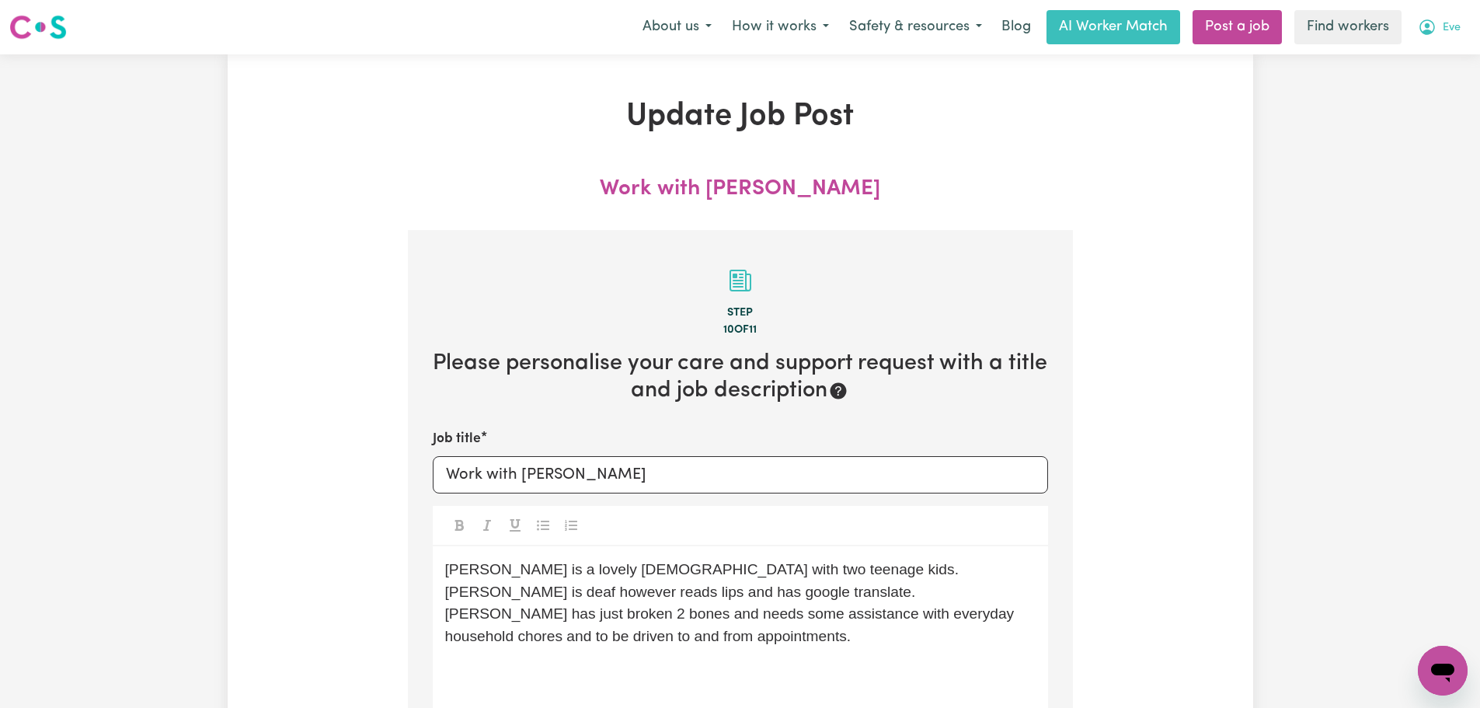
click at [1448, 29] on span "Eve" at bounding box center [1452, 27] width 18 height 17
click at [1439, 60] on link "My Dashboard" at bounding box center [1408, 61] width 123 height 30
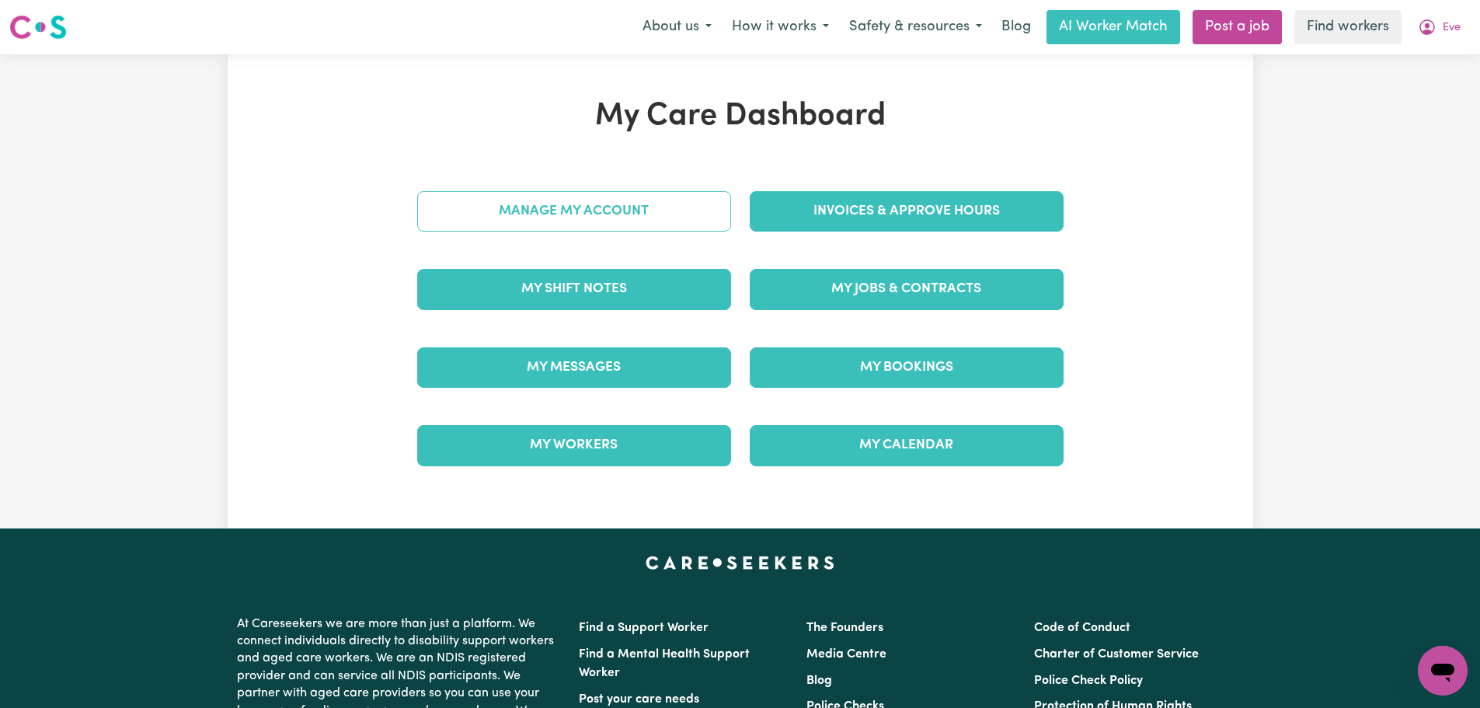
click at [604, 217] on link "Manage My Account" at bounding box center [574, 211] width 314 height 40
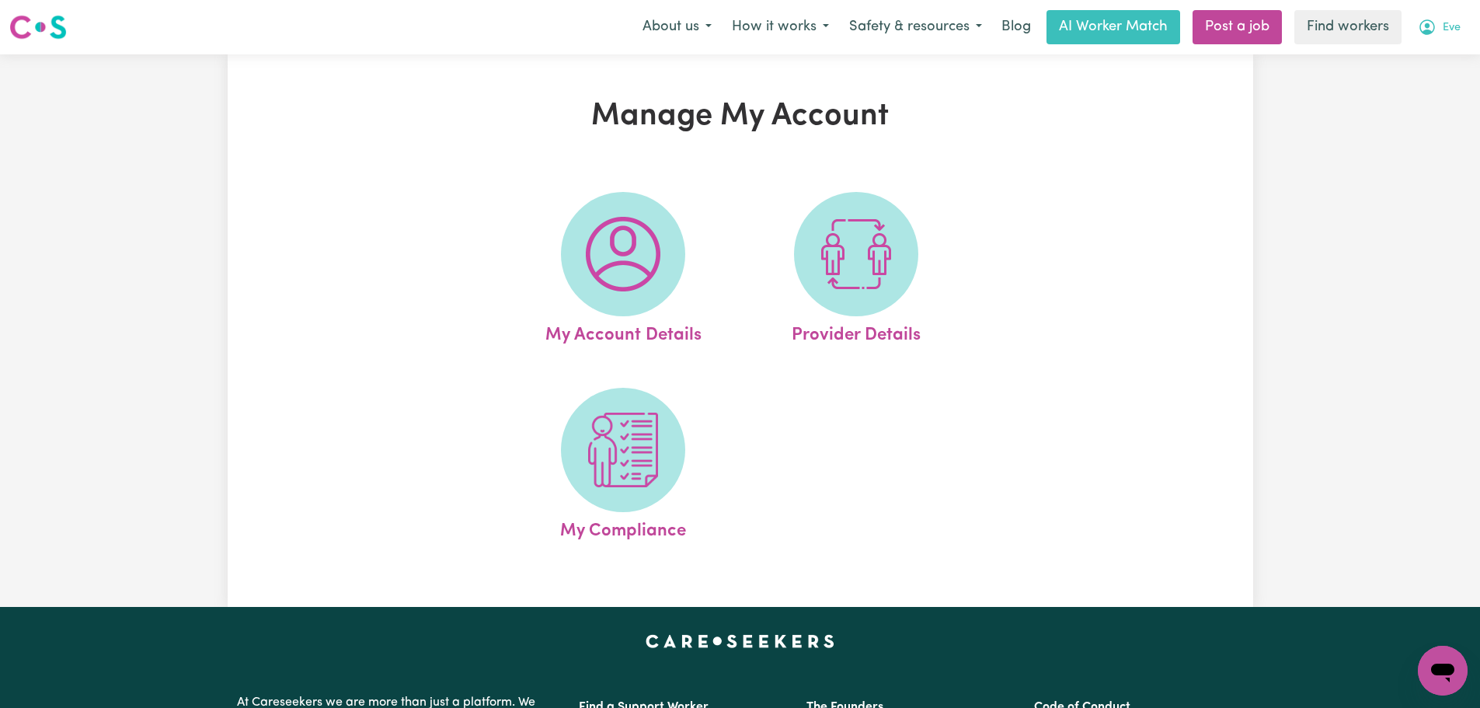
click at [1453, 35] on span "Eve" at bounding box center [1452, 27] width 18 height 17
click at [1439, 85] on link "Logout" at bounding box center [1408, 90] width 123 height 30
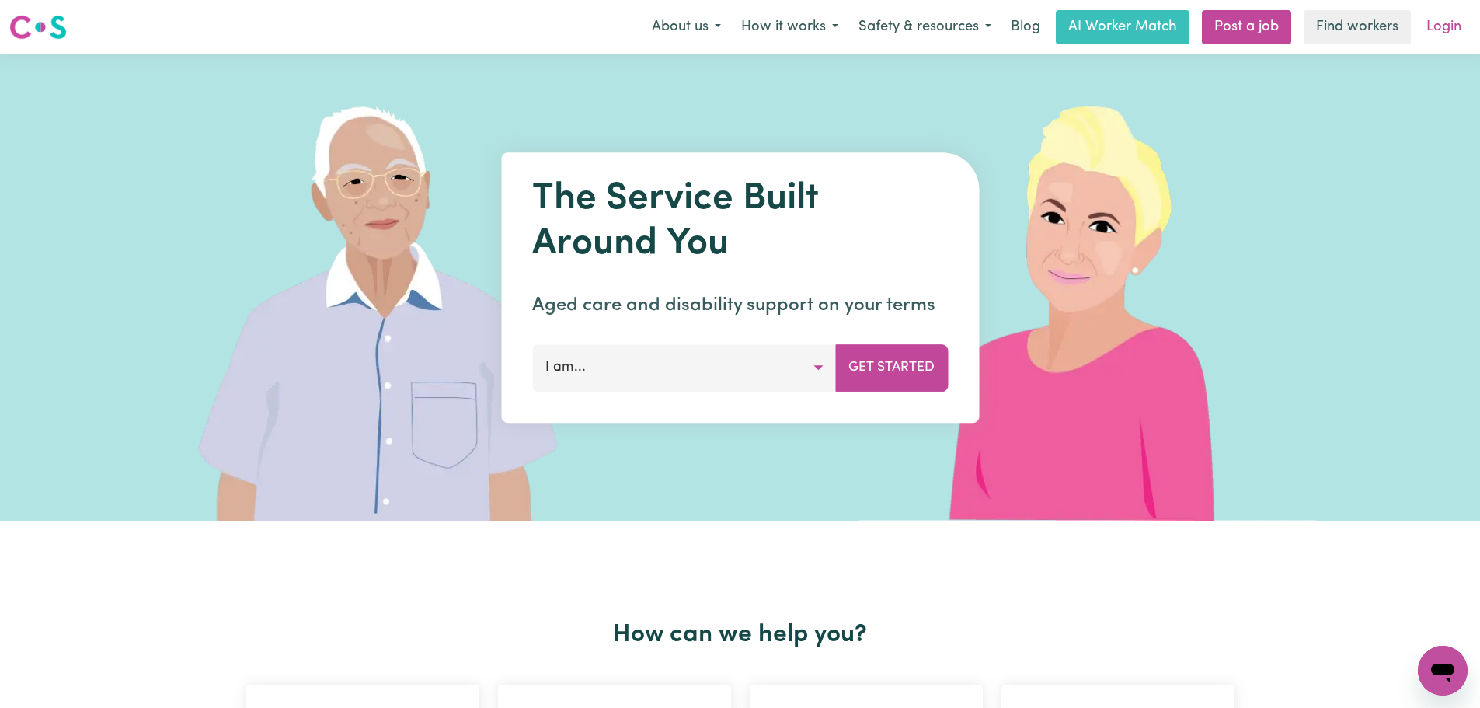
click at [1458, 13] on link "Login" at bounding box center [1444, 27] width 54 height 34
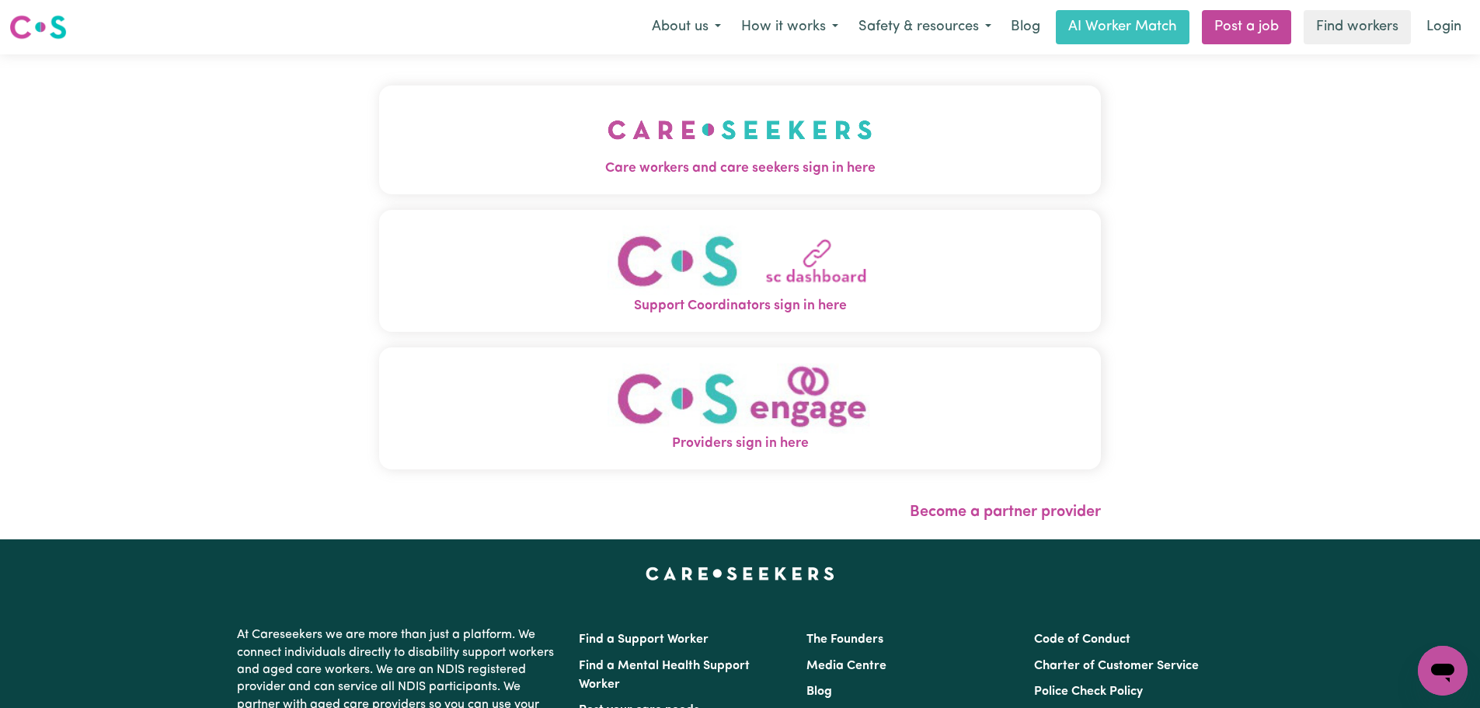
click at [654, 138] on div "Care workers and care seekers sign in here Support Coordinators sign in here Pr…" at bounding box center [740, 296] width 741 height 485
click at [709, 161] on span "Care workers and care seekers sign in here" at bounding box center [740, 169] width 722 height 20
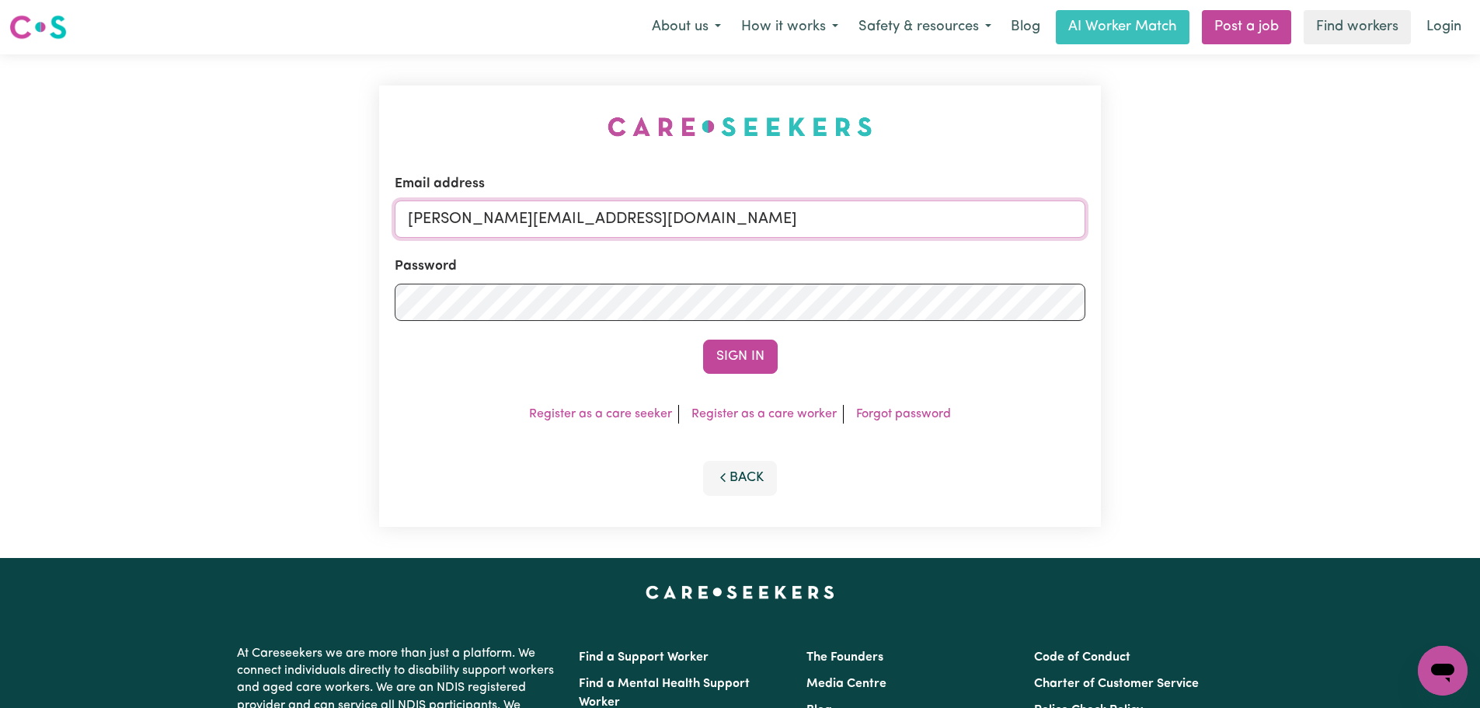
click at [727, 223] on input "[PERSON_NAME][EMAIL_ADDRESS][DOMAIN_NAME]" at bounding box center [740, 218] width 691 height 37
drag, startPoint x: 731, startPoint y: 230, endPoint x: 489, endPoint y: 220, distance: 242.7
click at [489, 220] on input "superuser~[EMAIL_ADDRESS][DOMAIN_NAME]" at bounding box center [740, 218] width 691 height 37
type input "superuser~[EMAIL_ADDRESS][DOMAIN_NAME]"
click at [729, 357] on button "Sign In" at bounding box center [740, 357] width 75 height 34
